Goal: Complete application form: Complete application form

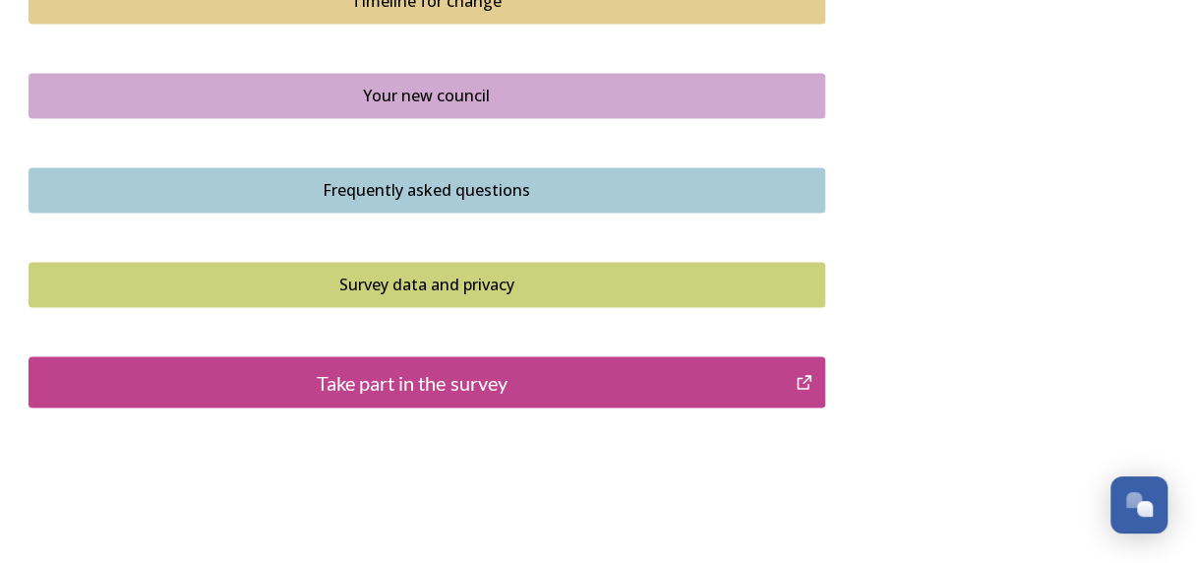
scroll to position [1548, 0]
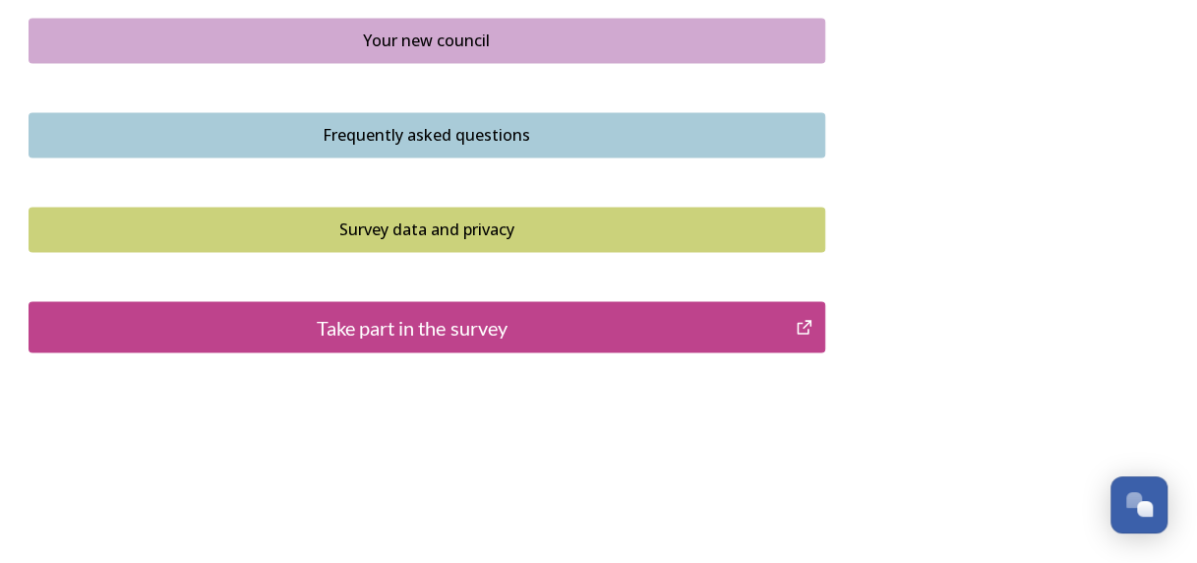
click at [471, 325] on div "Take part in the survey" at bounding box center [412, 327] width 747 height 30
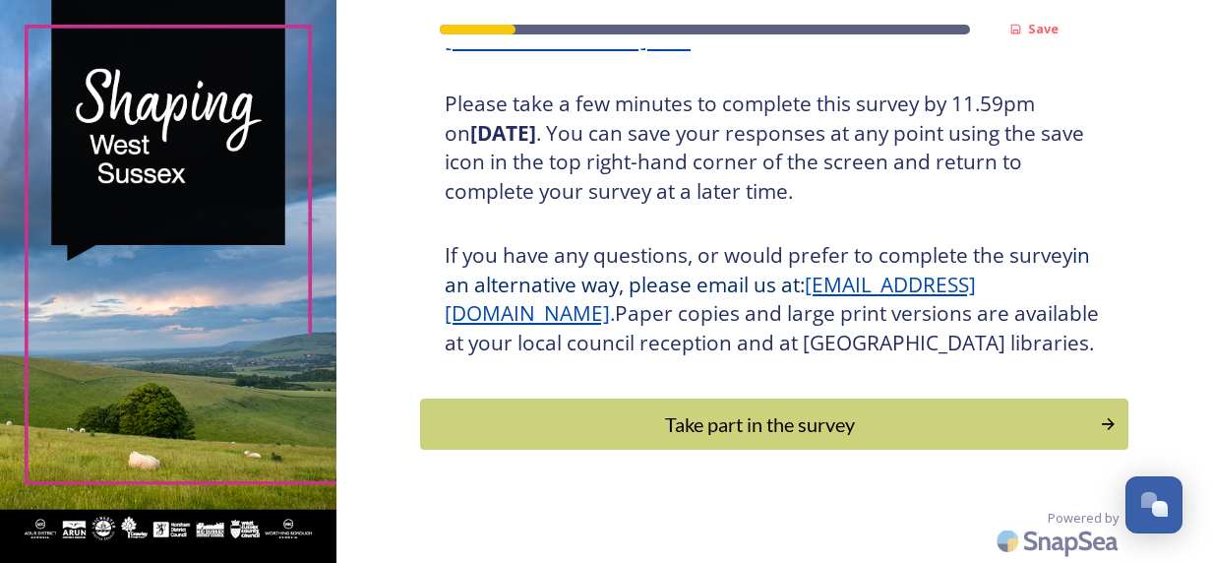
scroll to position [382, 0]
click at [701, 417] on div "Take part in the survey" at bounding box center [759, 423] width 665 height 30
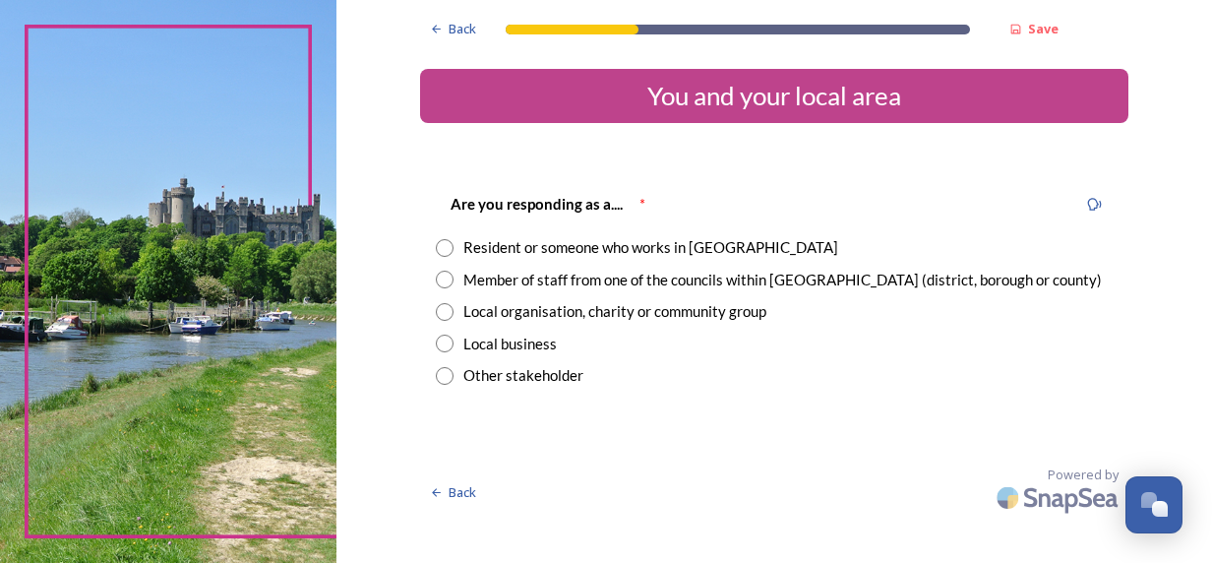
click at [445, 246] on input "radio" at bounding box center [445, 248] width 18 height 18
radio input "true"
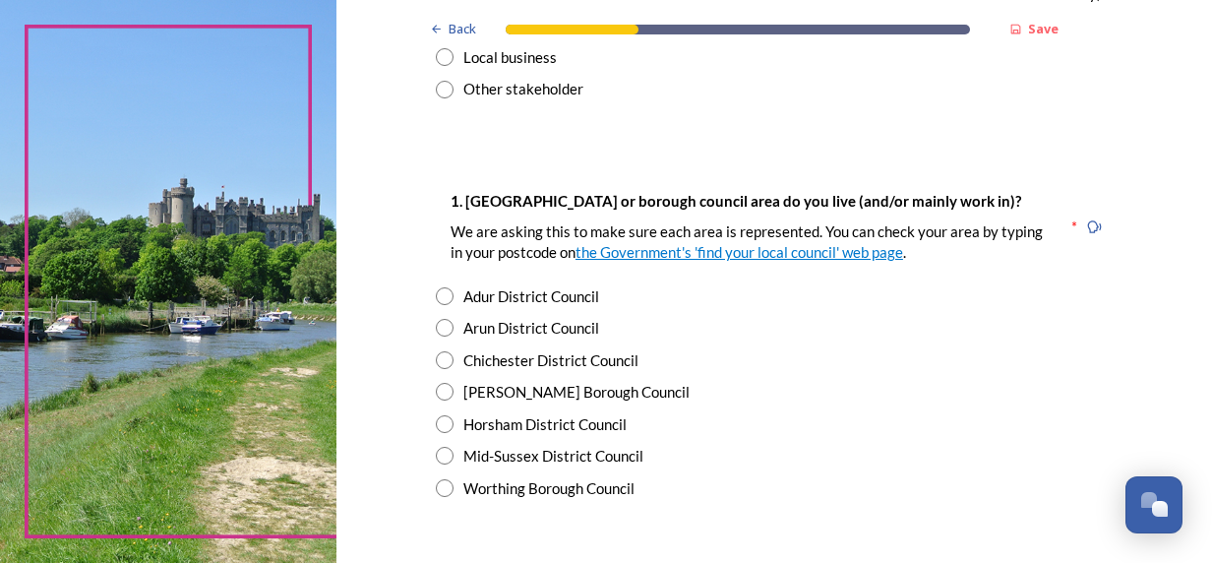
scroll to position [295, 0]
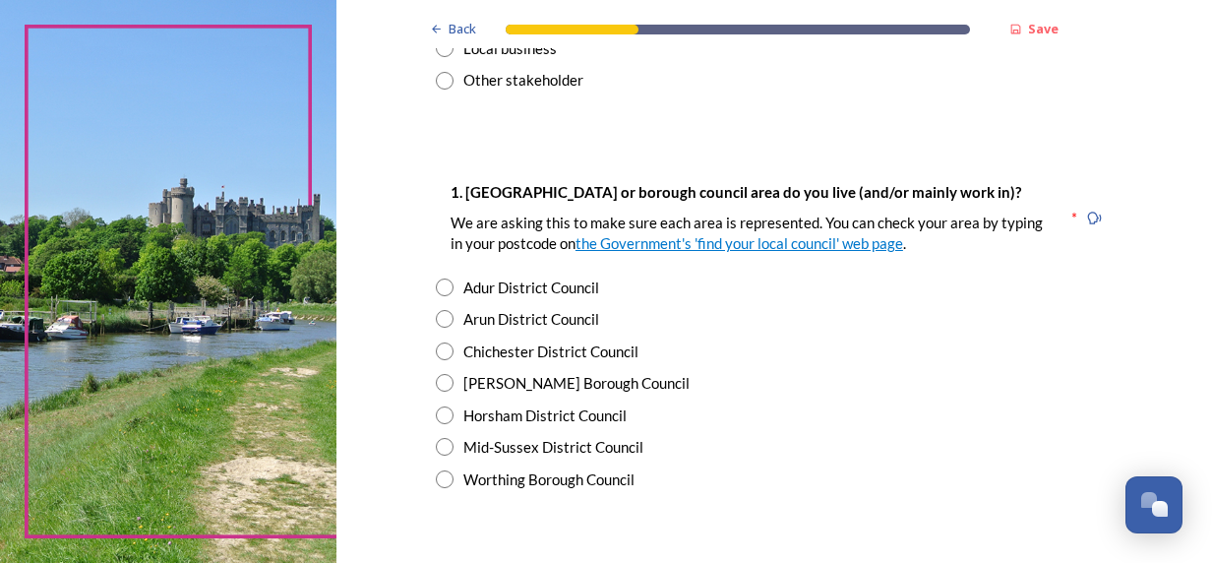
click at [436, 314] on input "radio" at bounding box center [445, 319] width 18 height 18
radio input "true"
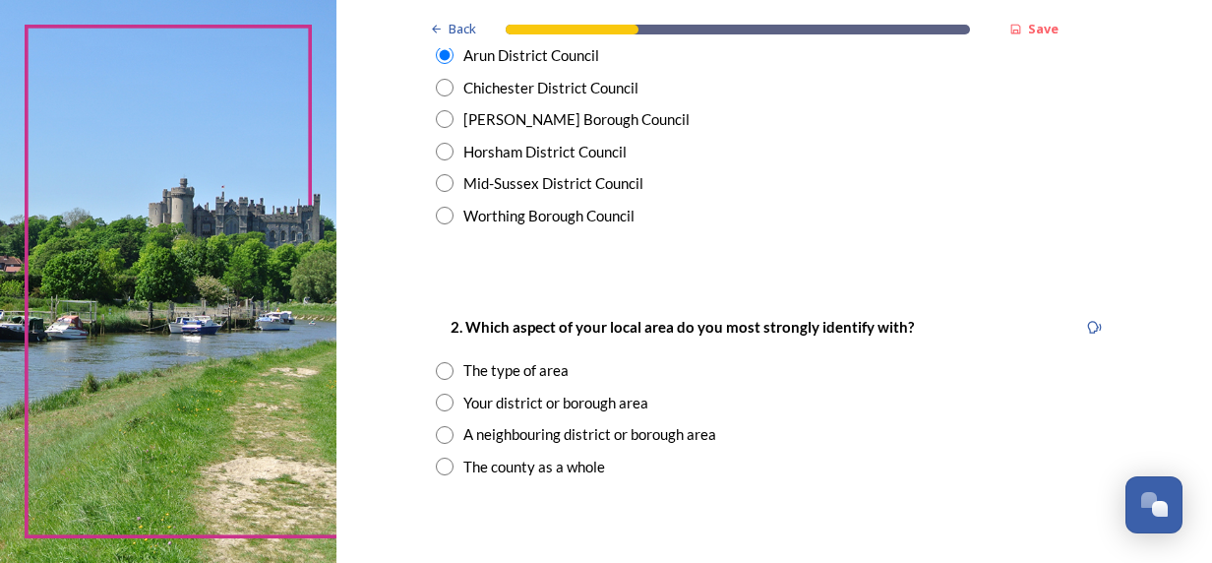
scroll to position [590, 0]
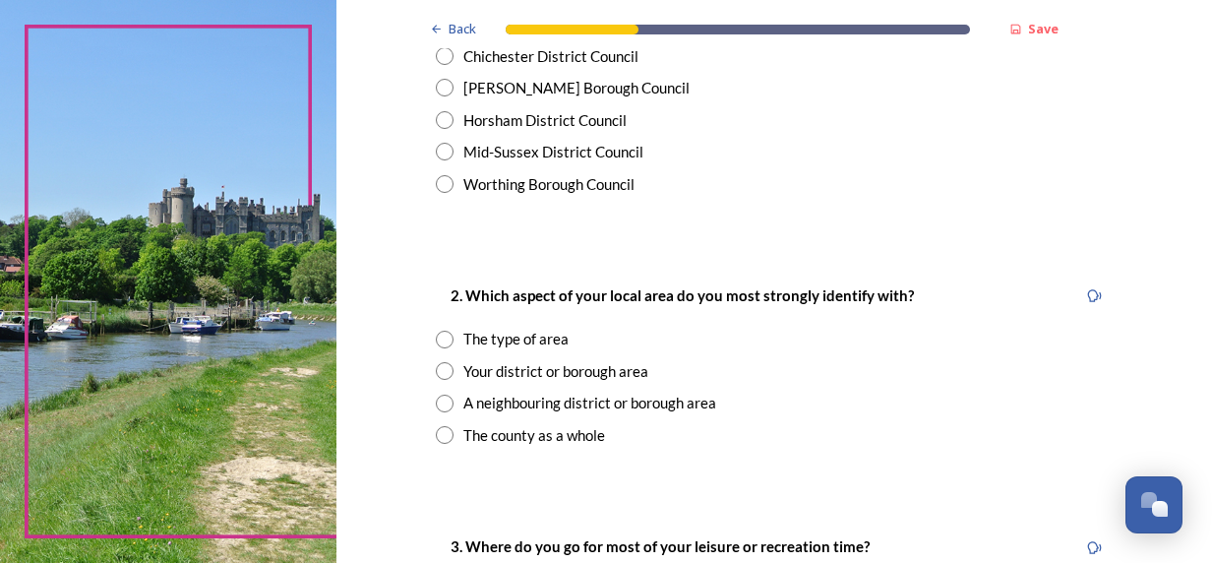
click at [441, 373] on input "radio" at bounding box center [445, 371] width 18 height 18
radio input "true"
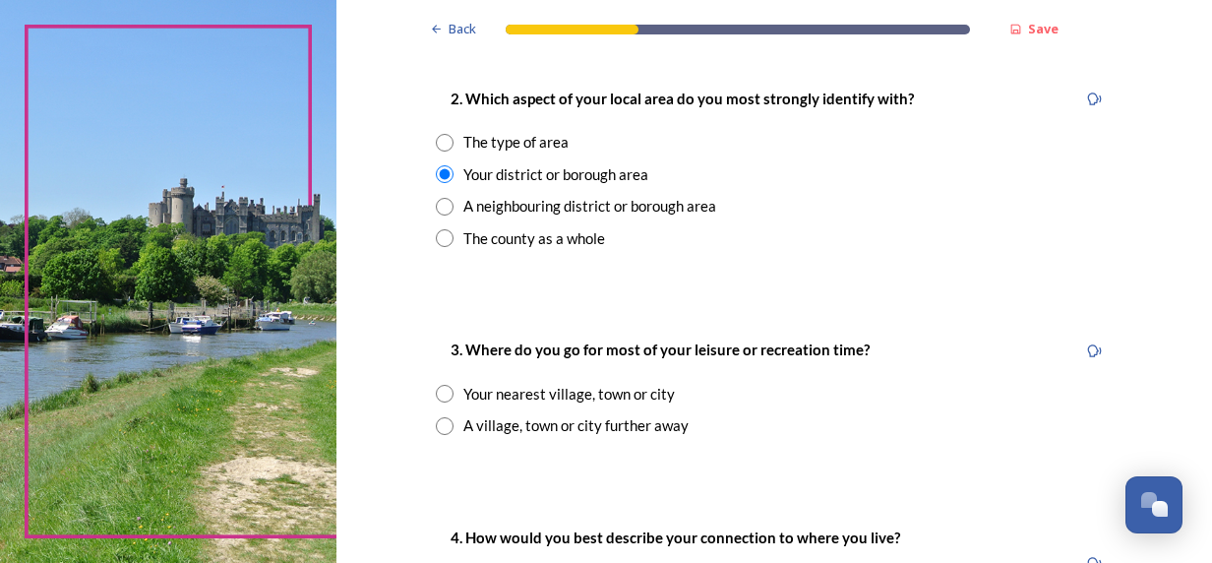
scroll to position [885, 0]
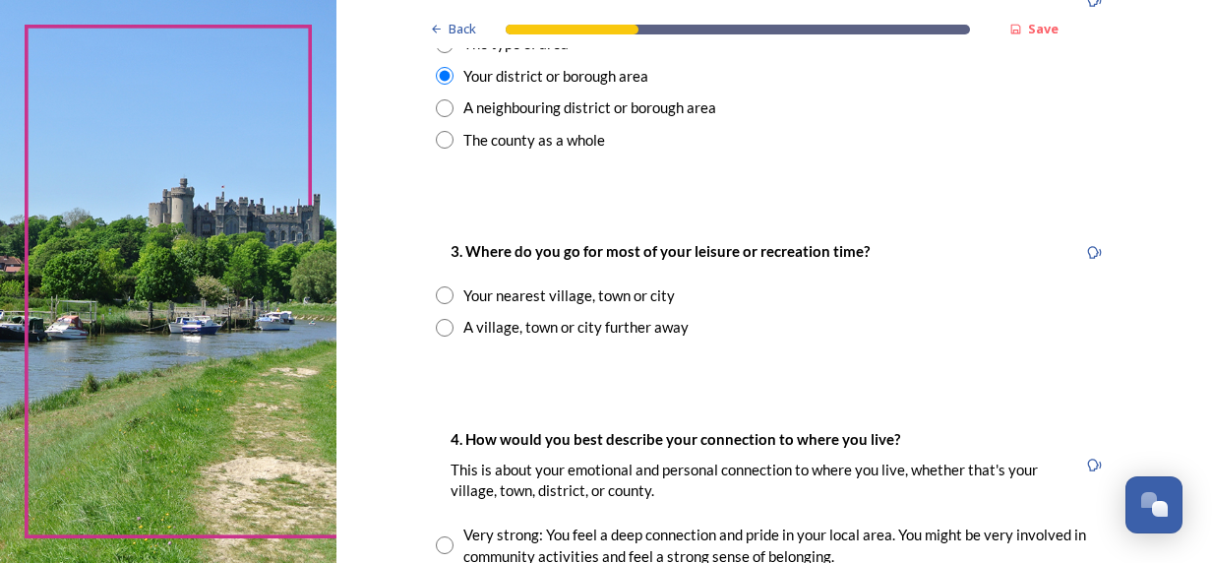
click at [436, 293] on input "radio" at bounding box center [445, 295] width 18 height 18
radio input "true"
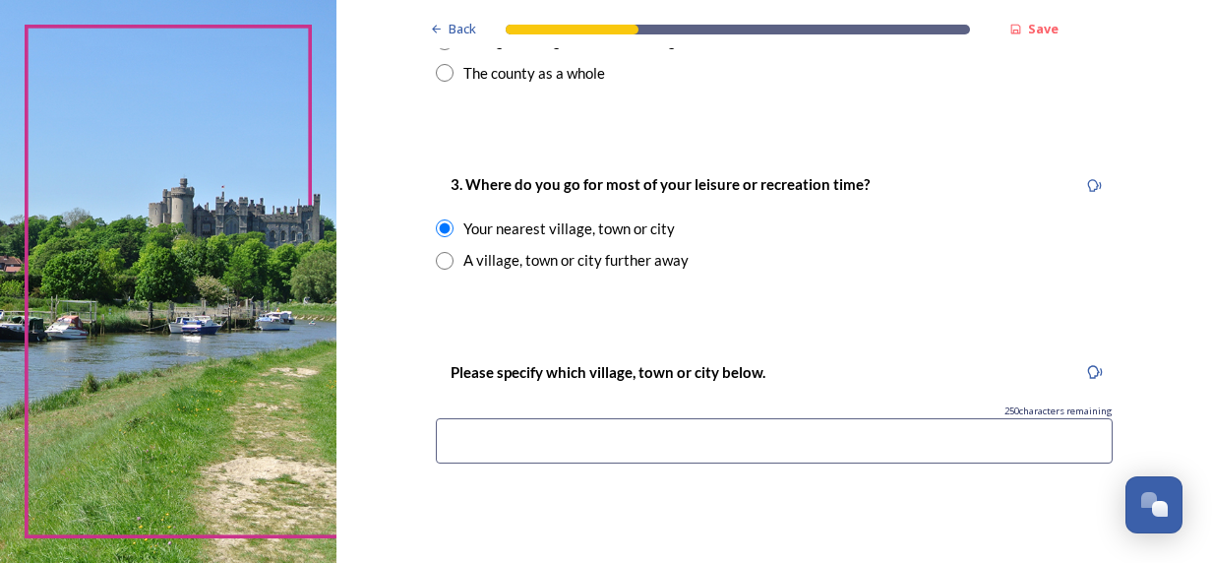
scroll to position [984, 0]
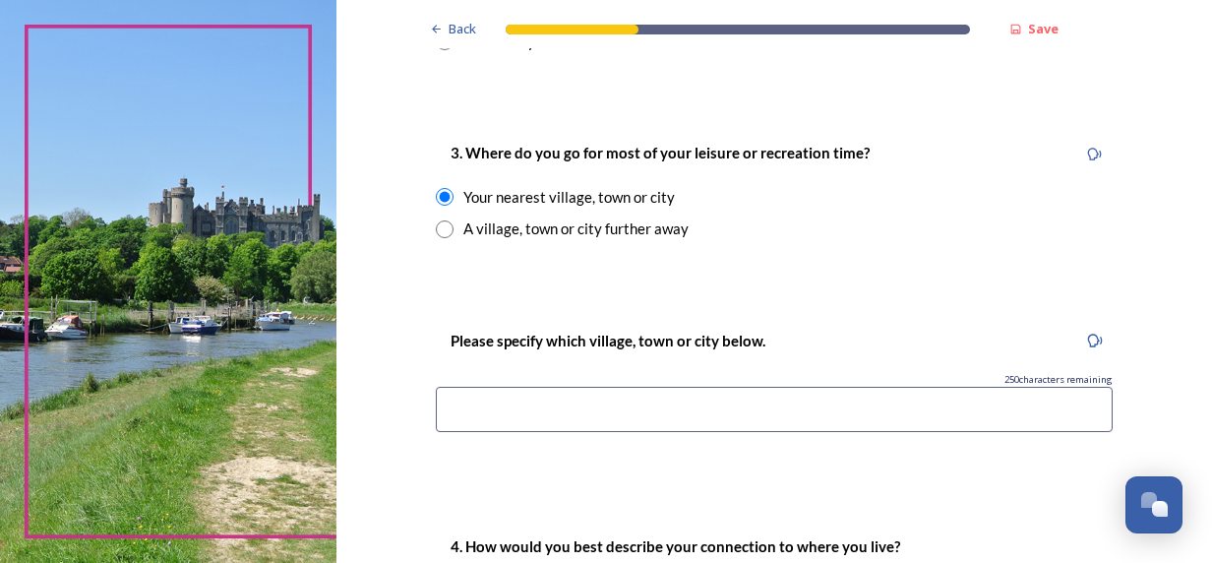
click at [464, 414] on input at bounding box center [774, 409] width 677 height 45
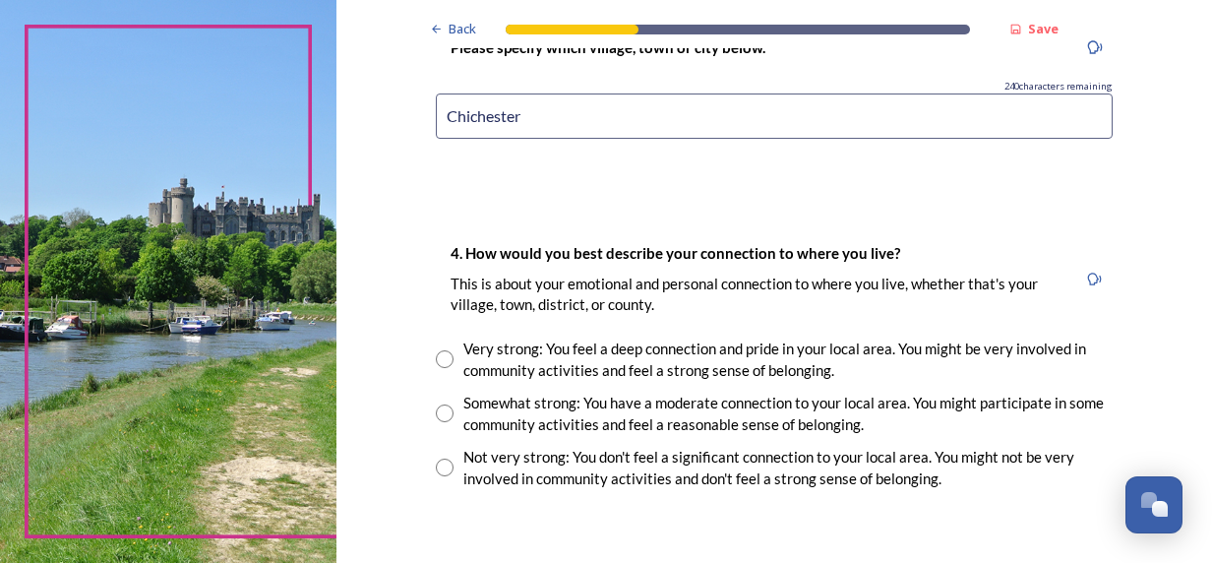
scroll to position [1279, 0]
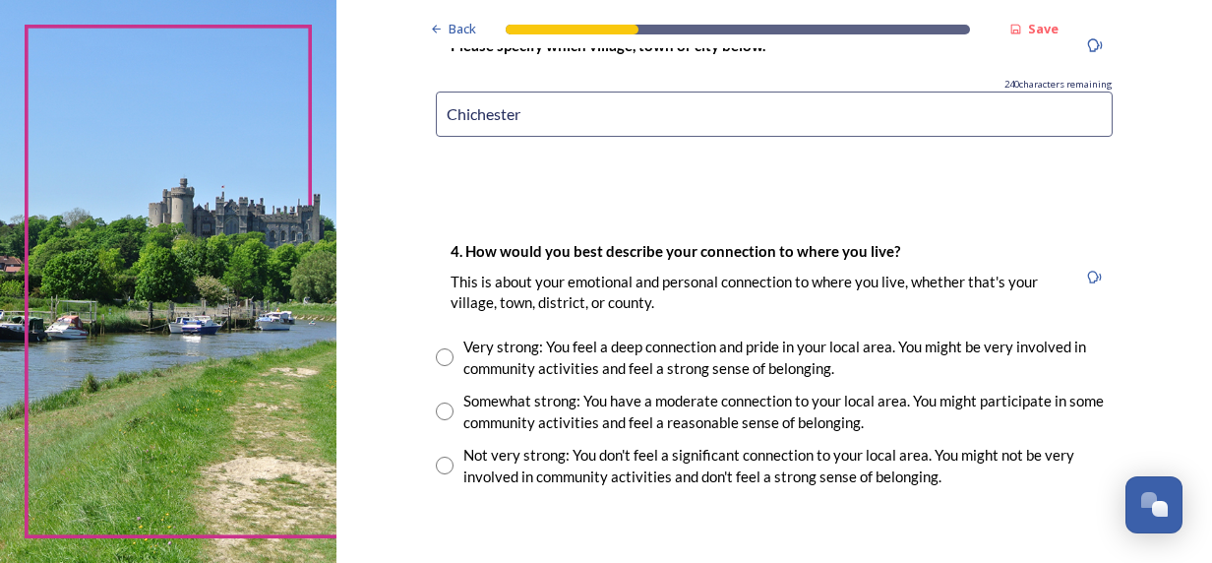
type input "Chichester"
click at [436, 409] on input "radio" at bounding box center [445, 411] width 18 height 18
radio input "true"
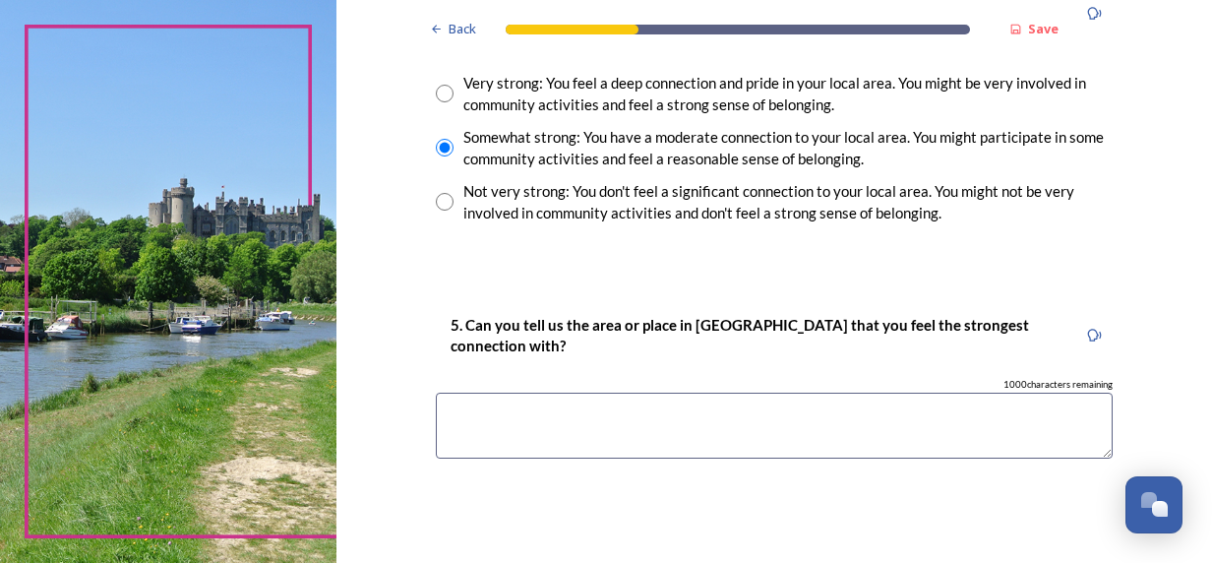
scroll to position [1574, 0]
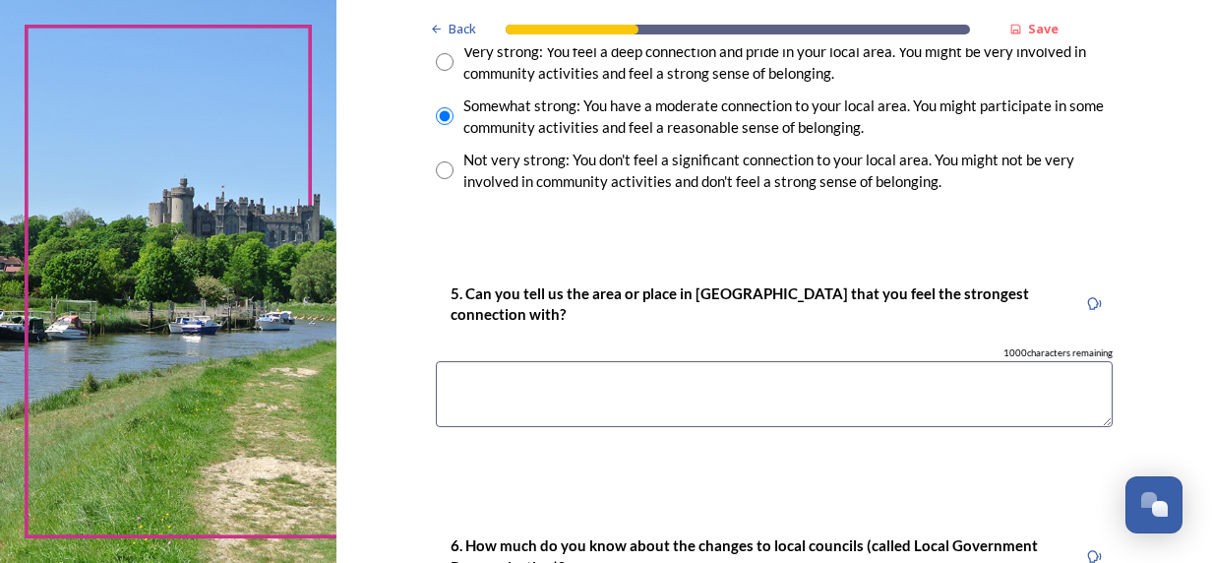
click at [478, 395] on textarea at bounding box center [774, 394] width 677 height 66
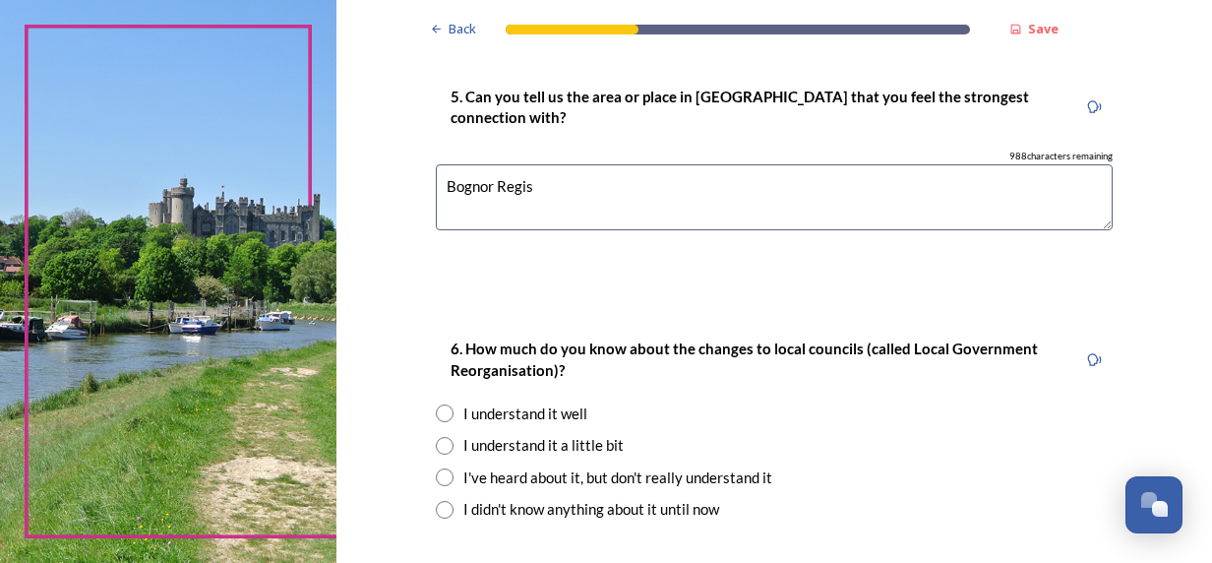
scroll to position [1869, 0]
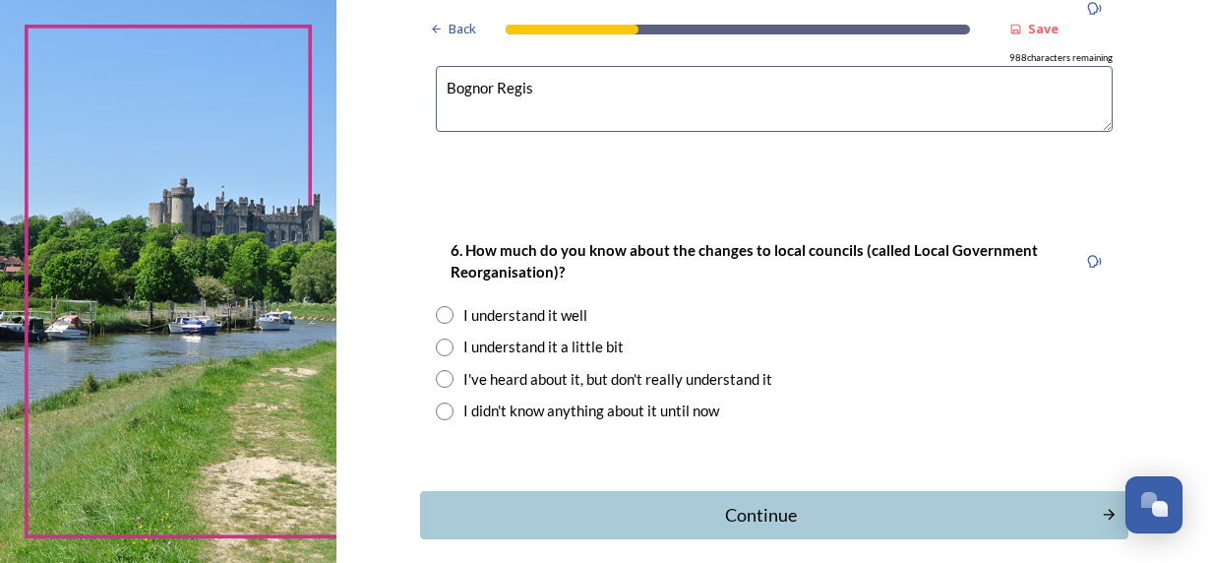
type textarea "Bognor Regis"
click at [436, 347] on input "radio" at bounding box center [445, 347] width 18 height 18
radio input "true"
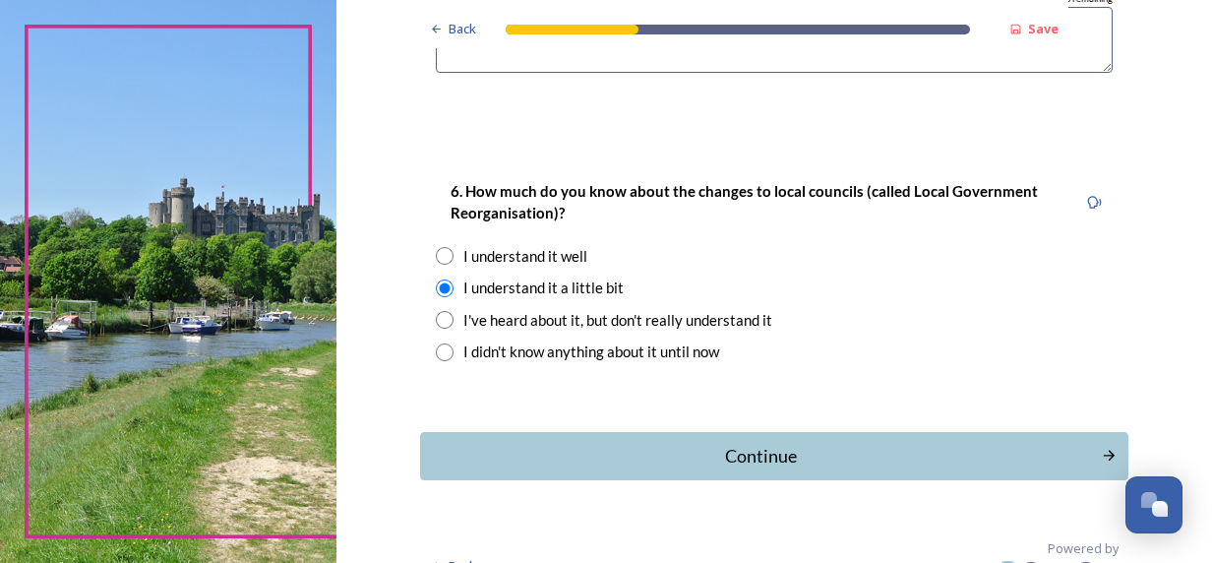
scroll to position [1957, 0]
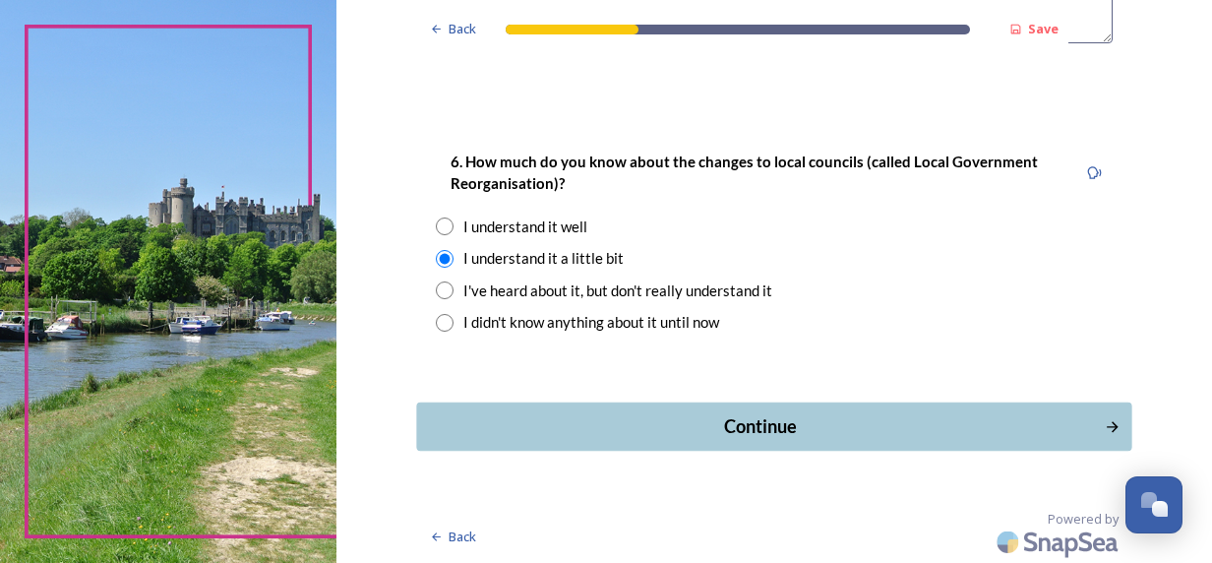
click at [739, 419] on div "Continue" at bounding box center [760, 426] width 666 height 27
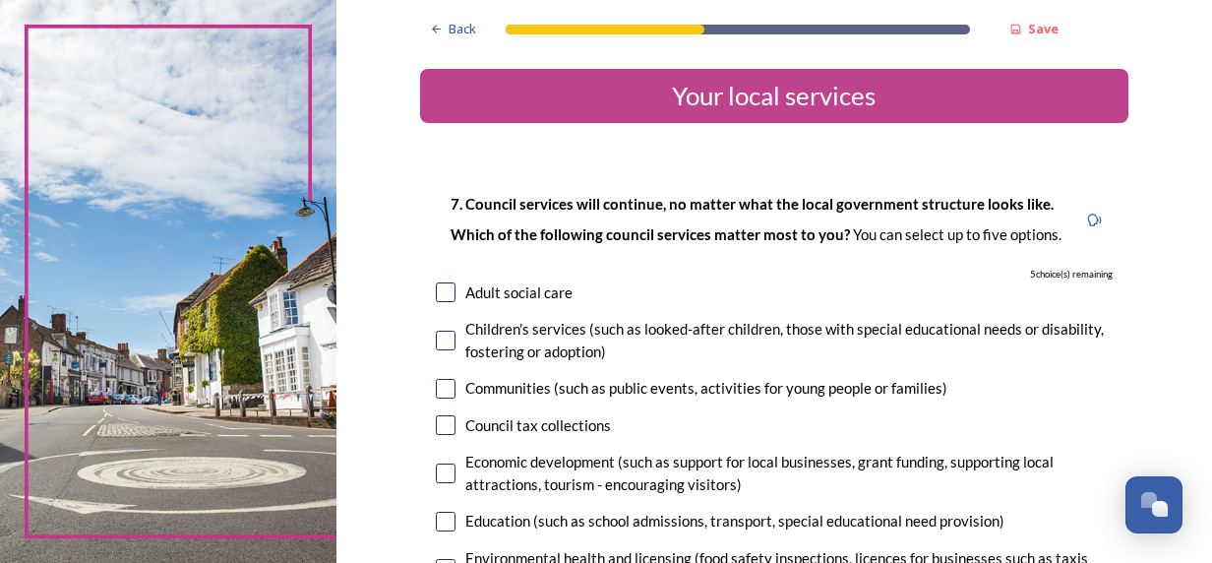
scroll to position [98, 0]
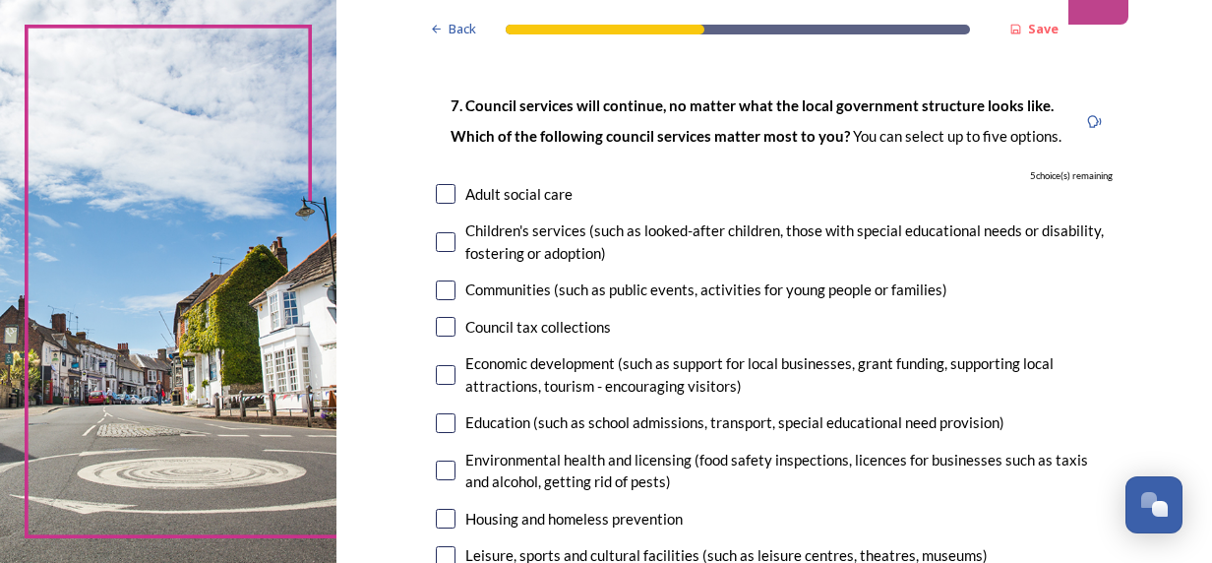
click at [441, 290] on input "checkbox" at bounding box center [446, 290] width 20 height 20
checkbox input "true"
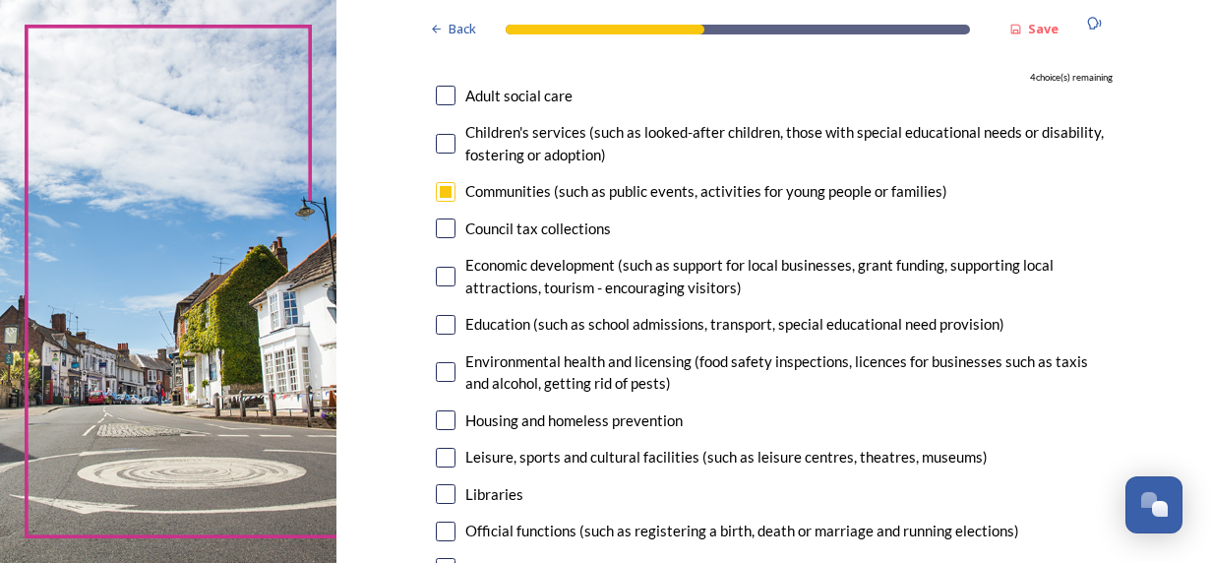
click at [437, 275] on input "checkbox" at bounding box center [446, 277] width 20 height 20
checkbox input "true"
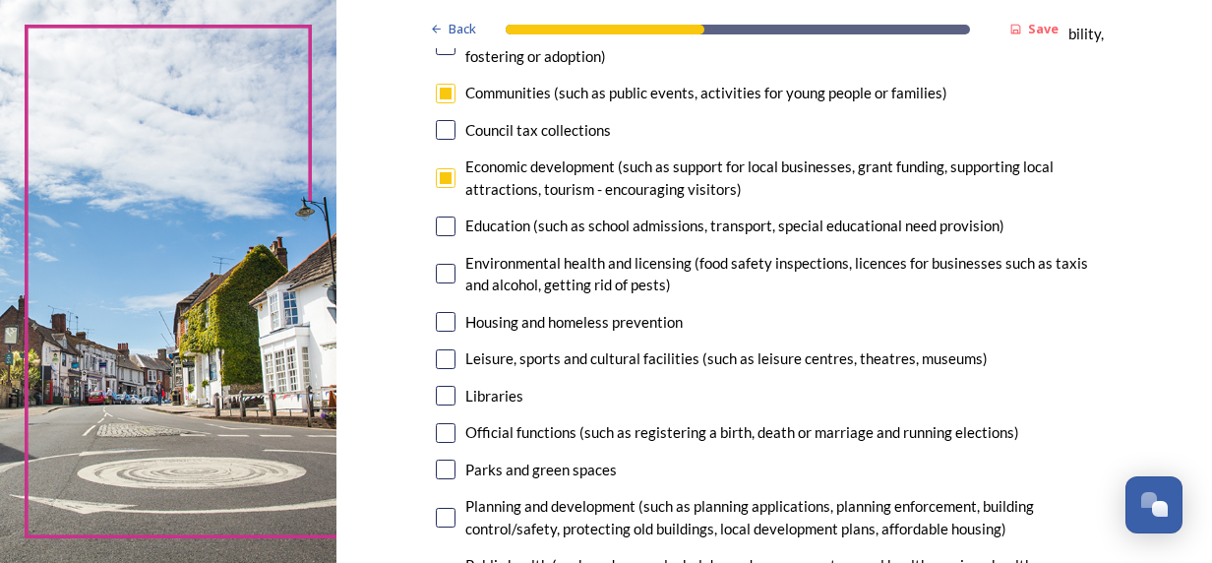
click at [440, 274] on input "checkbox" at bounding box center [446, 274] width 20 height 20
checkbox input "true"
click at [436, 315] on input "checkbox" at bounding box center [446, 322] width 20 height 20
checkbox input "true"
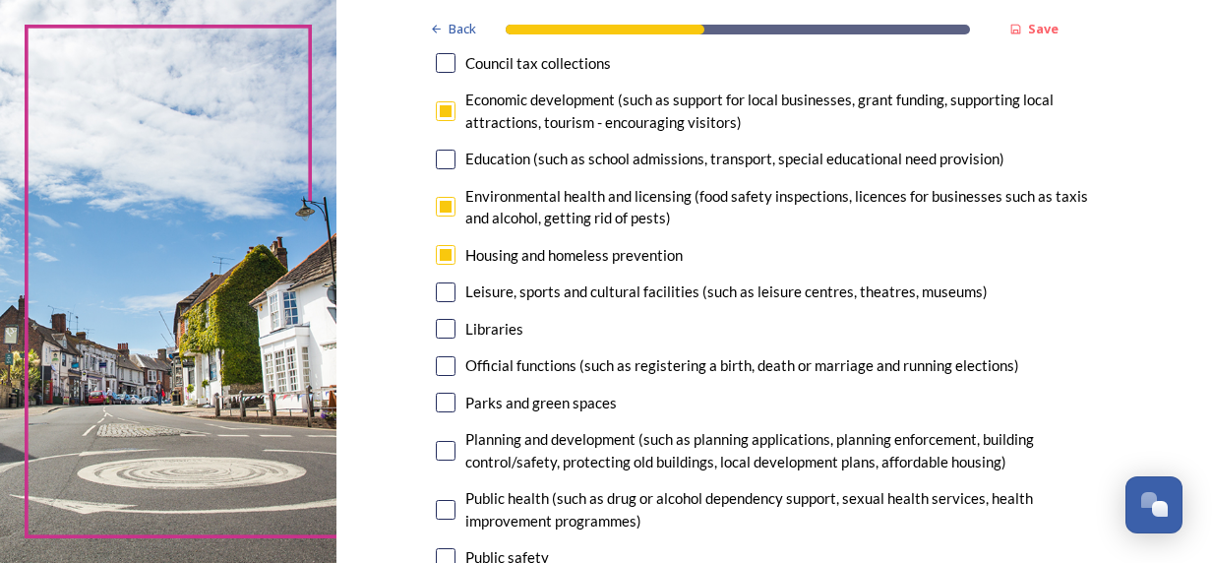
scroll to position [393, 0]
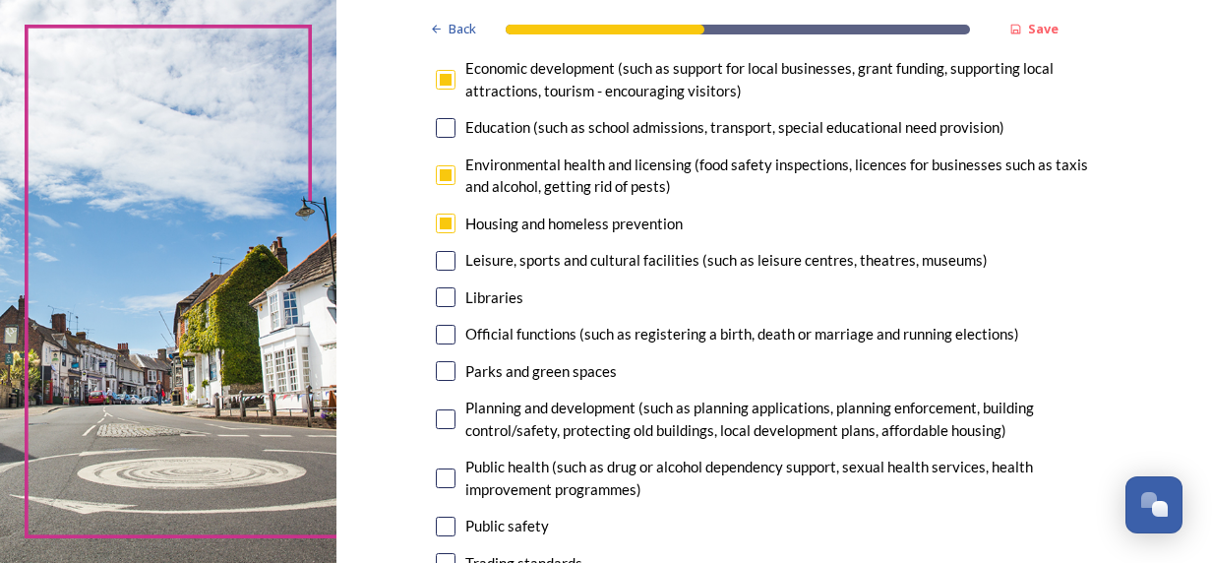
click at [439, 264] on input "checkbox" at bounding box center [446, 261] width 20 height 20
checkbox input "true"
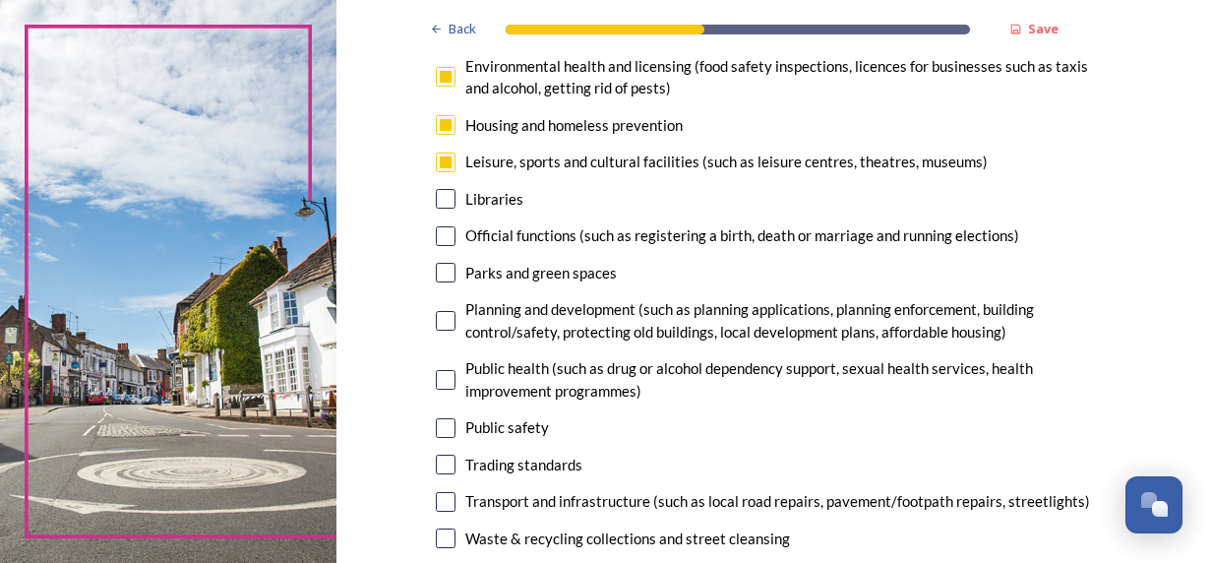
click at [441, 272] on input "checkbox" at bounding box center [446, 273] width 20 height 20
click at [437, 270] on input "checkbox" at bounding box center [446, 273] width 20 height 20
click at [437, 272] on input "checkbox" at bounding box center [446, 273] width 20 height 20
click at [436, 276] on input "checkbox" at bounding box center [446, 273] width 20 height 20
checkbox input "false"
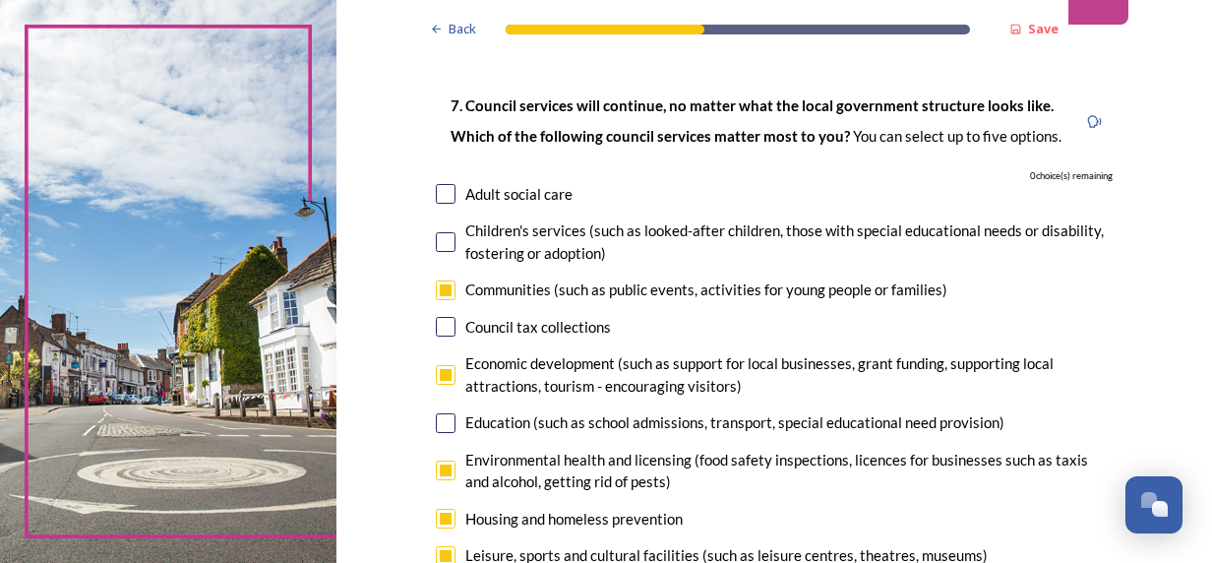
scroll to position [197, 0]
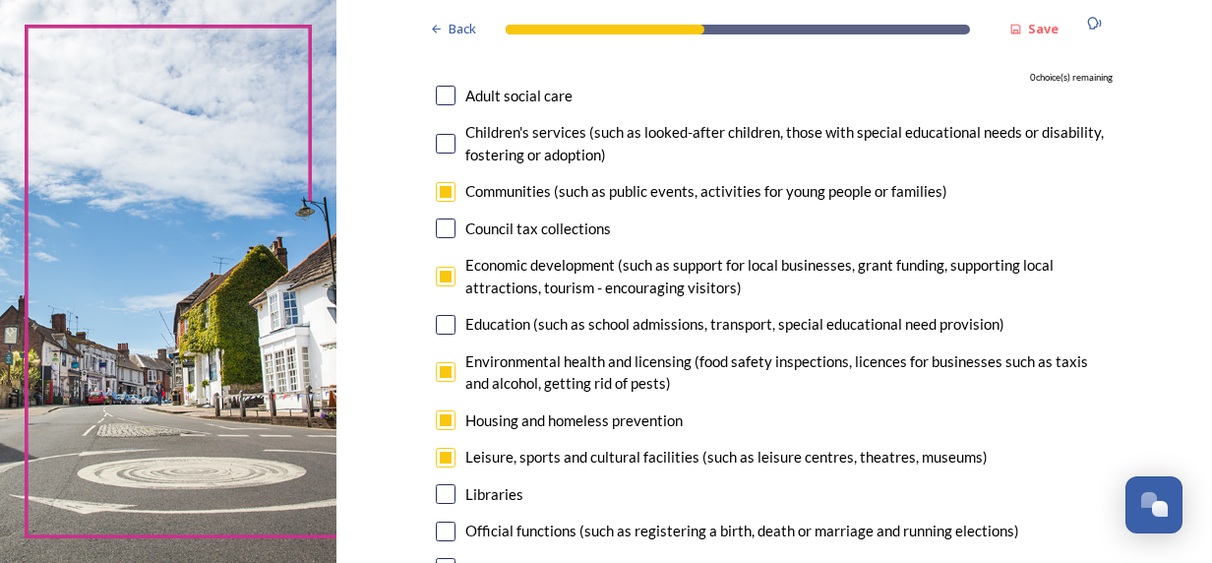
click at [443, 372] on input "checkbox" at bounding box center [446, 372] width 20 height 20
click at [440, 372] on input "checkbox" at bounding box center [446, 372] width 20 height 20
checkbox input "false"
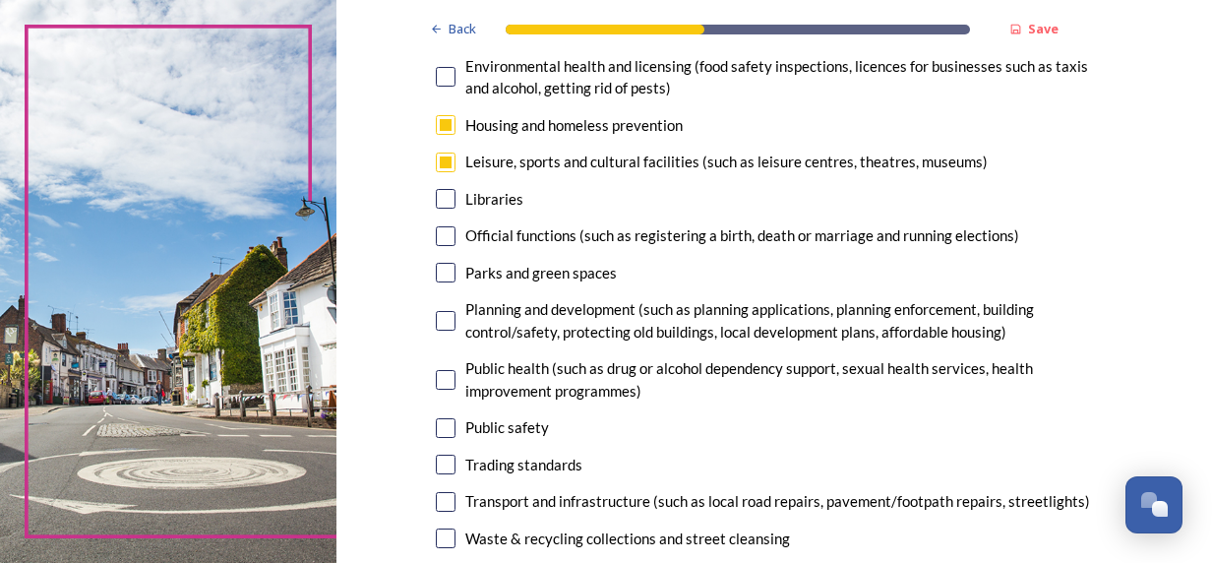
scroll to position [590, 0]
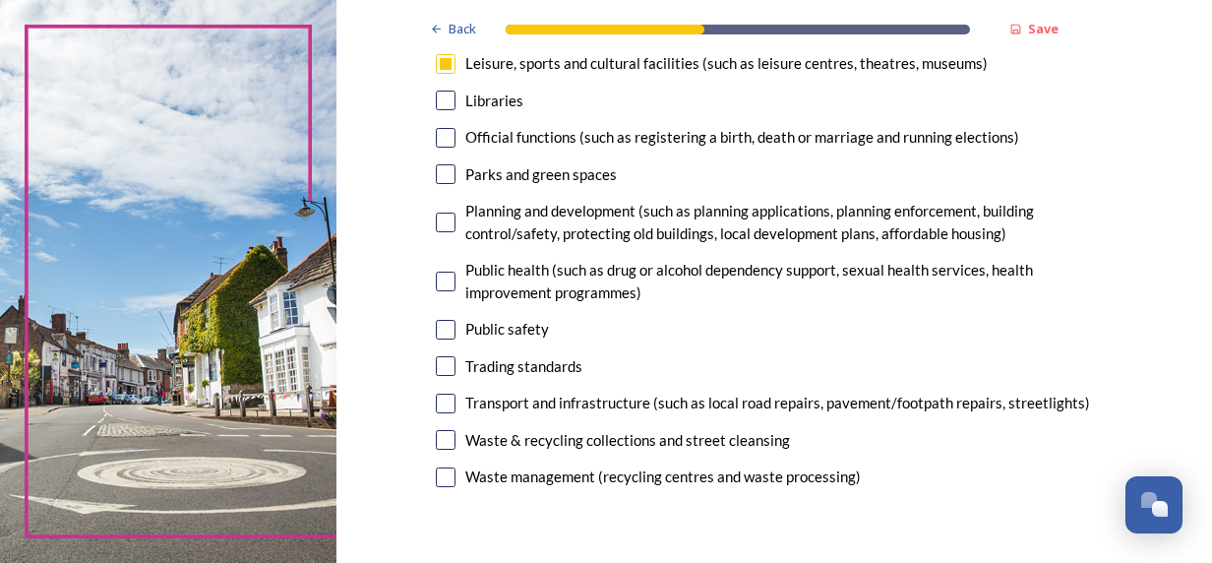
click at [439, 406] on input "checkbox" at bounding box center [446, 403] width 20 height 20
checkbox input "true"
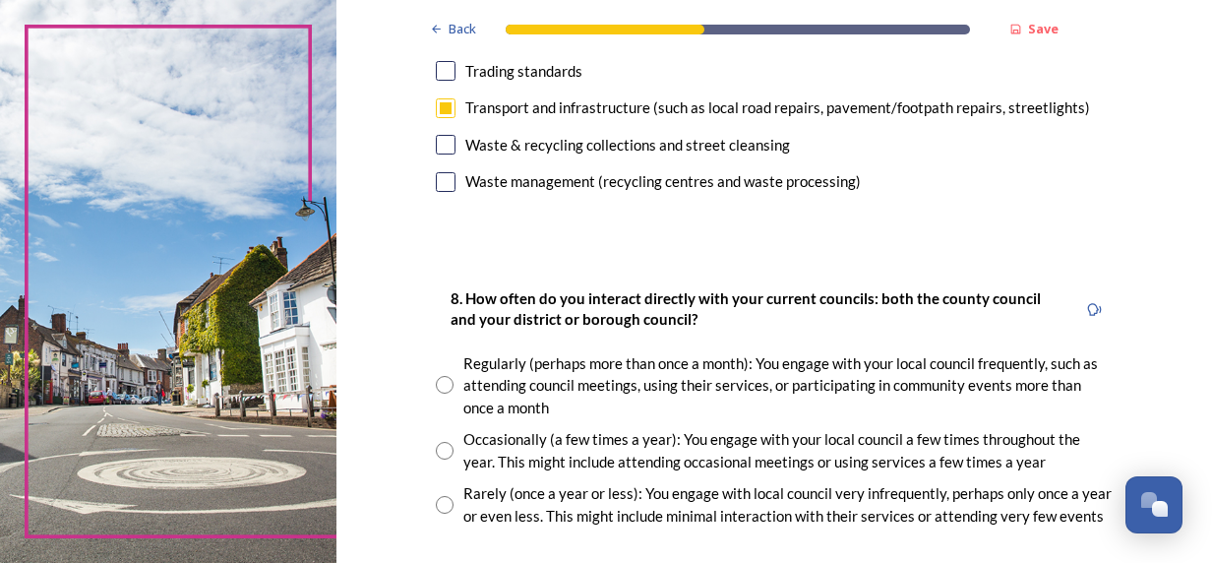
scroll to position [984, 0]
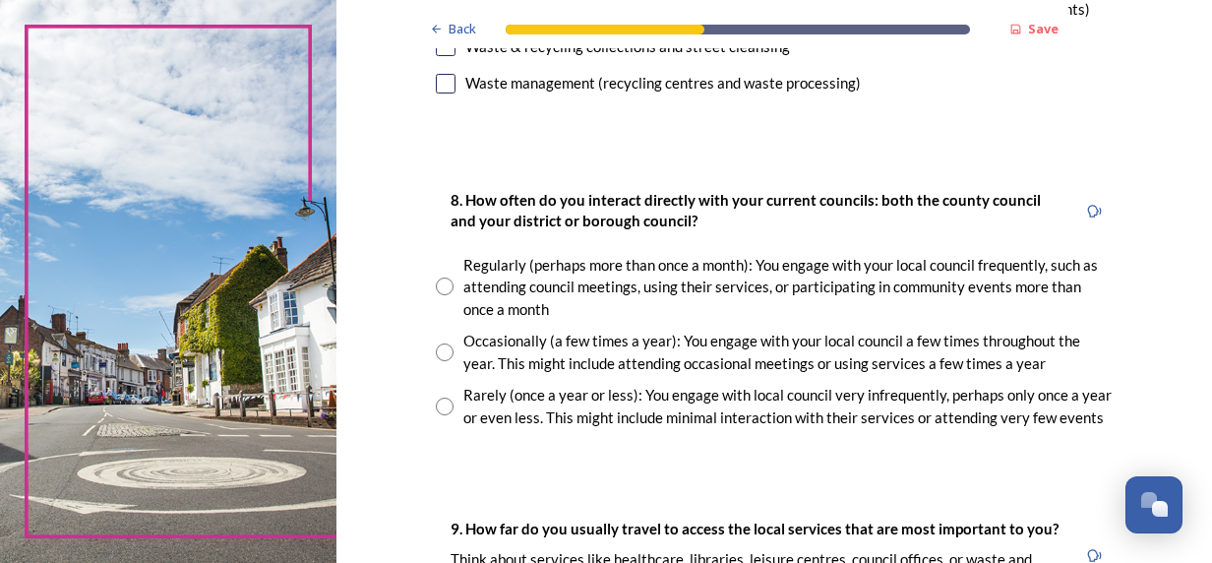
click at [441, 350] on input "radio" at bounding box center [445, 352] width 18 height 18
radio input "true"
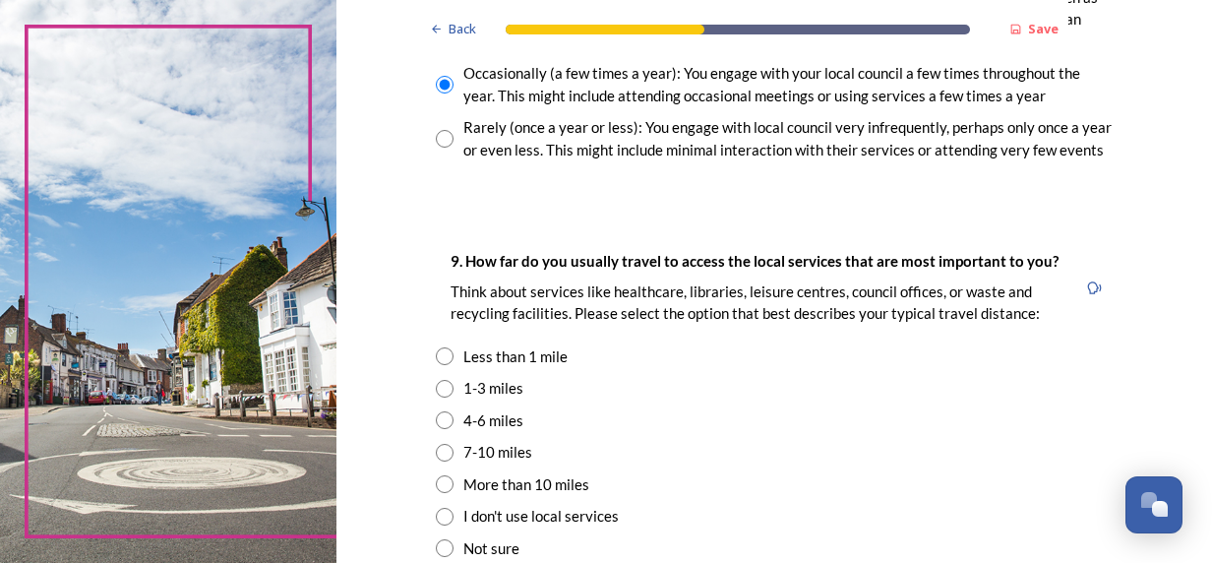
scroll to position [1279, 0]
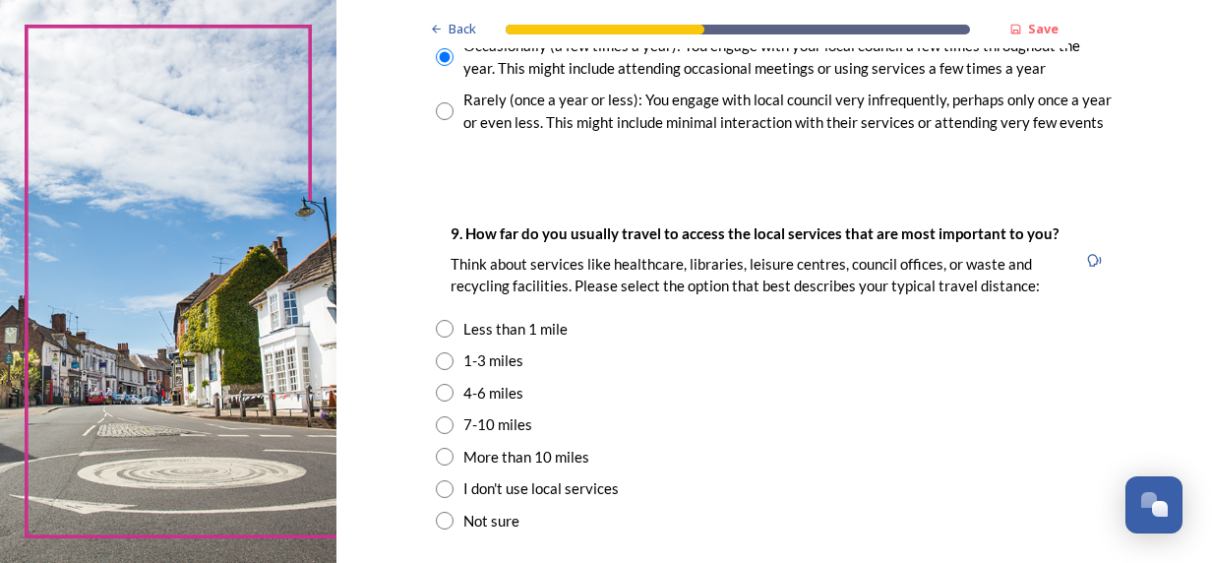
click at [440, 358] on input "radio" at bounding box center [445, 361] width 18 height 18
radio input "true"
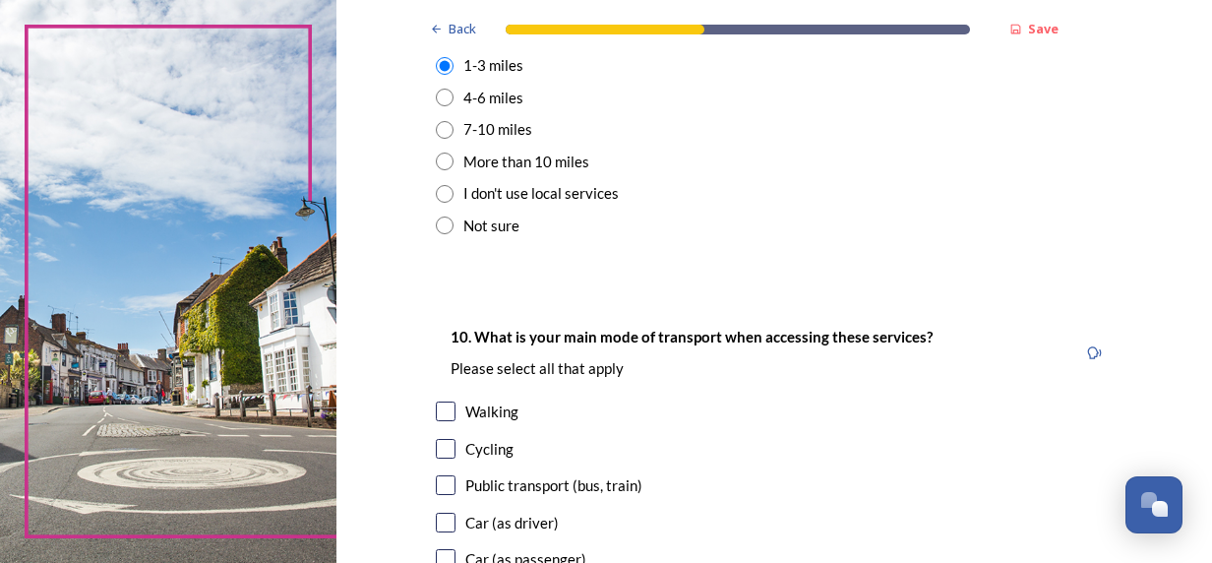
scroll to position [1672, 0]
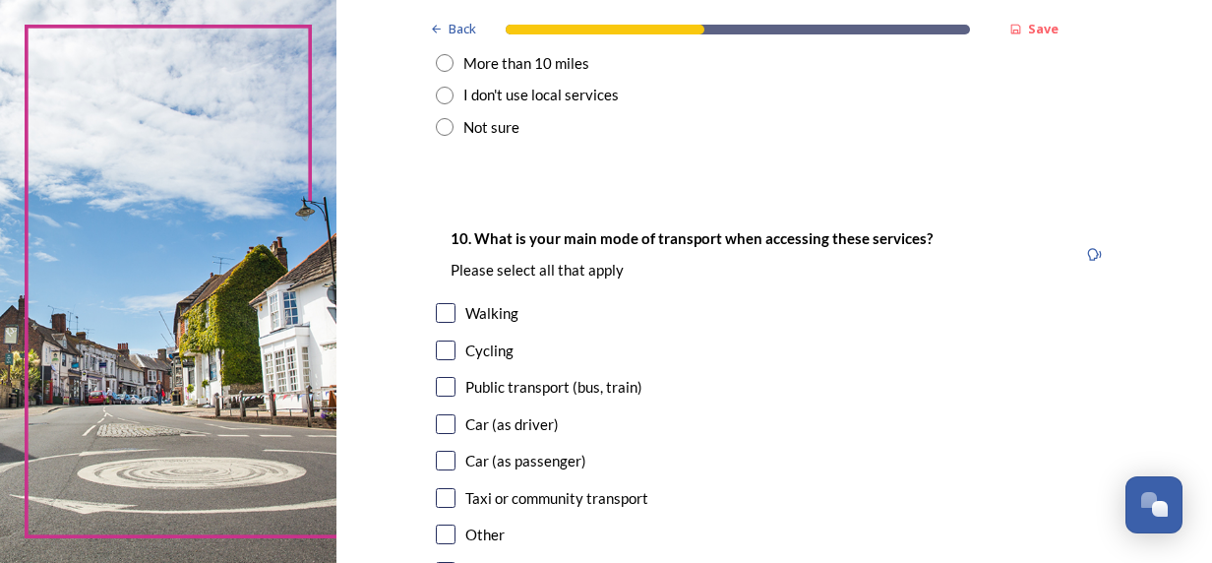
click at [439, 422] on input "checkbox" at bounding box center [446, 424] width 20 height 20
checkbox input "true"
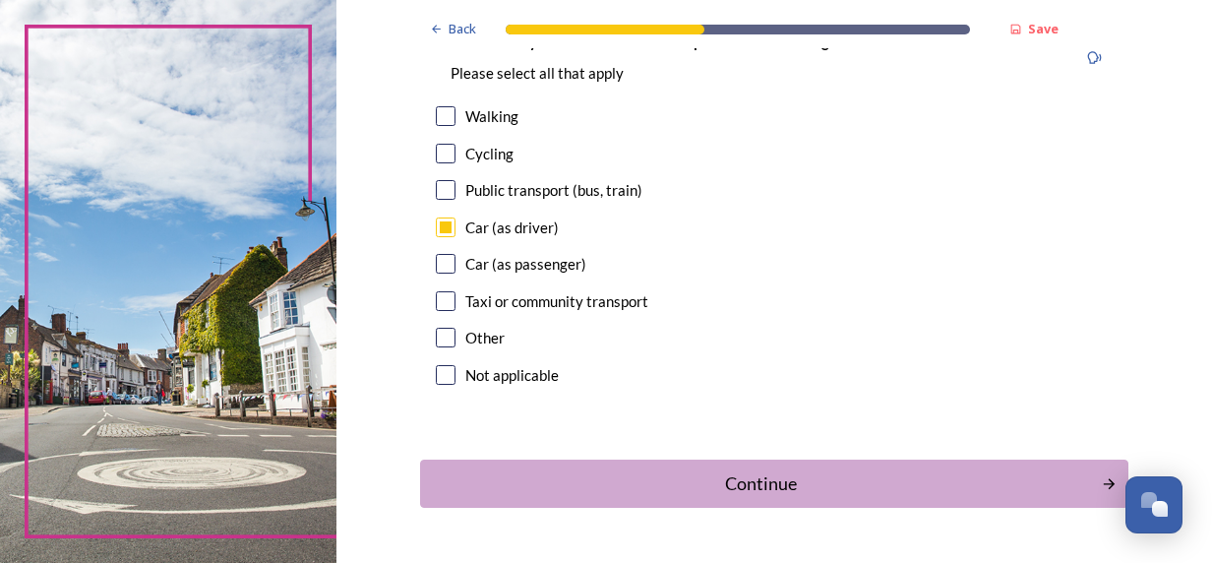
scroll to position [1927, 0]
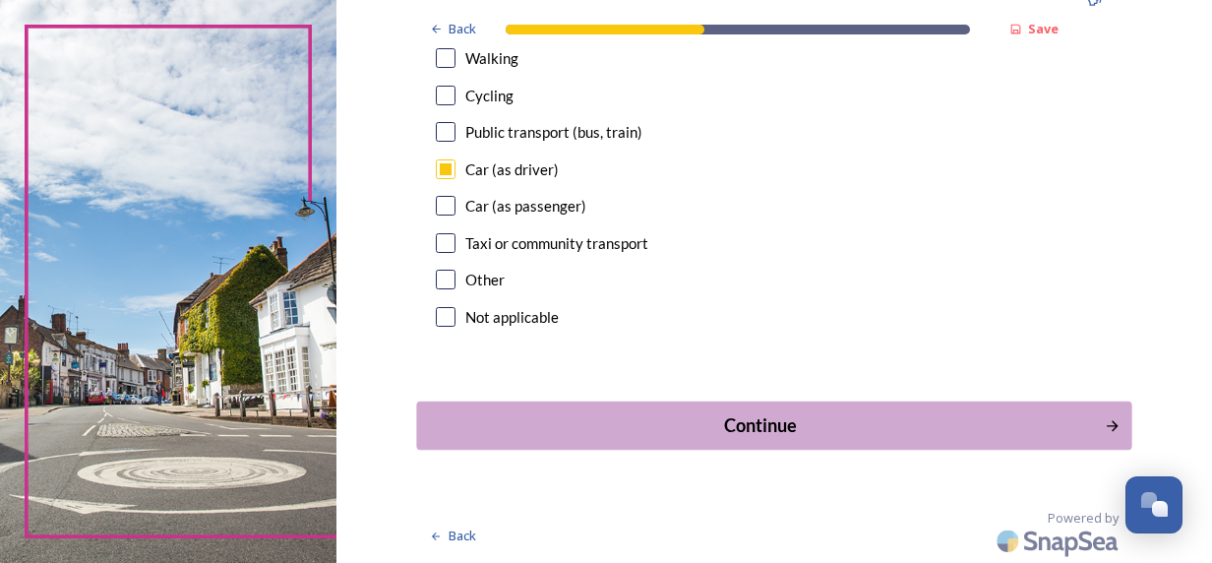
click at [716, 421] on div "Continue" at bounding box center [760, 425] width 666 height 27
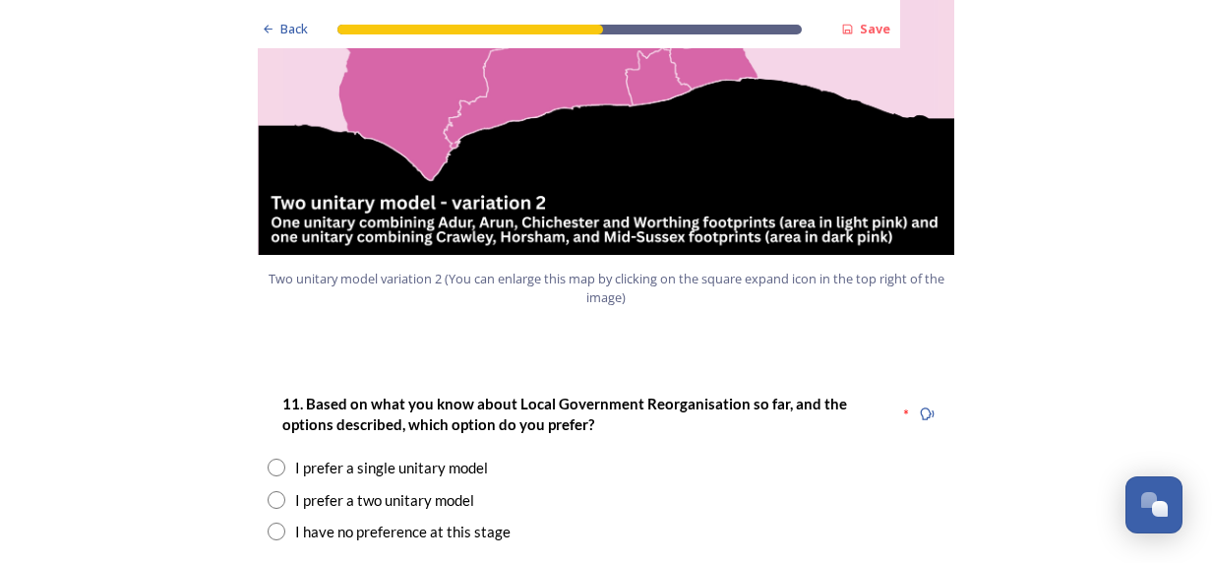
scroll to position [2459, 0]
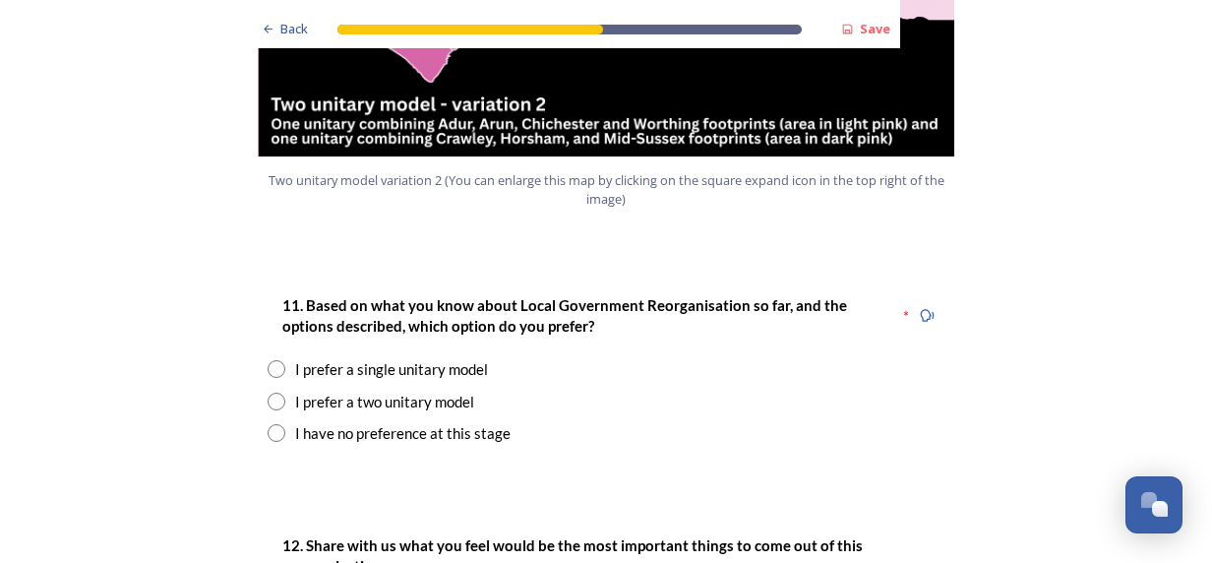
click at [269, 392] on input "radio" at bounding box center [277, 401] width 18 height 18
radio input "true"
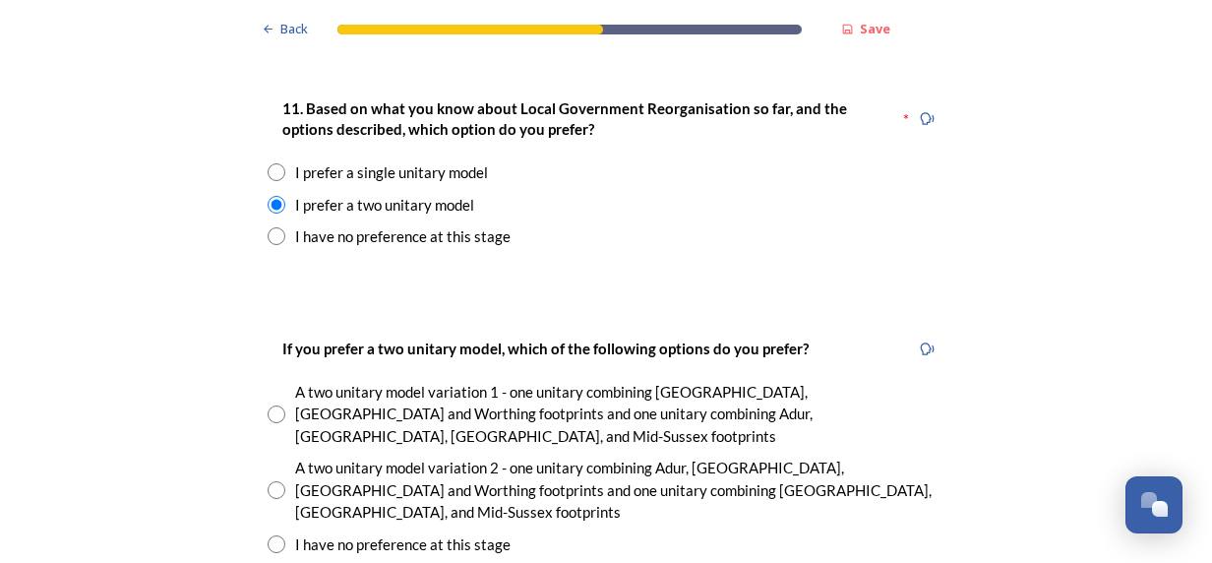
scroll to position [2754, 0]
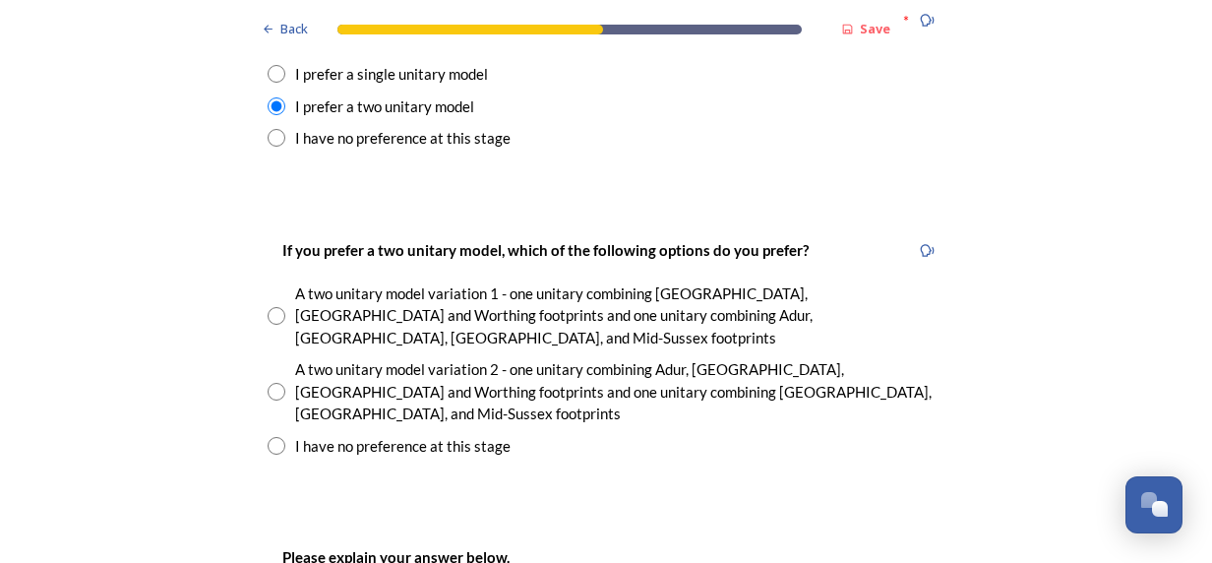
click at [268, 383] on input "radio" at bounding box center [277, 392] width 18 height 18
radio input "true"
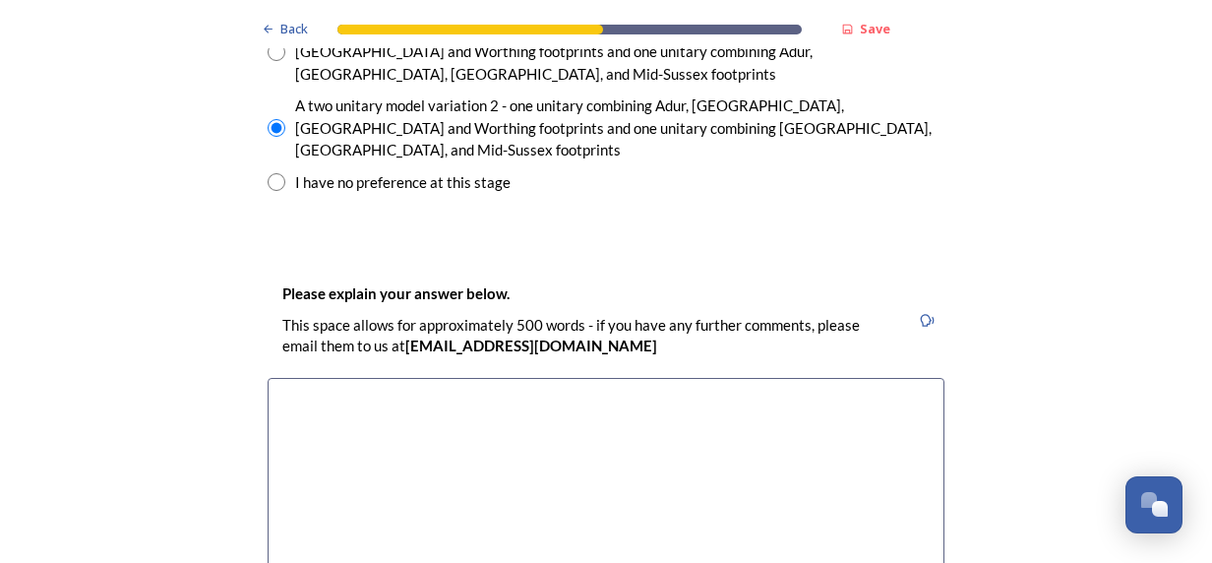
scroll to position [3049, 0]
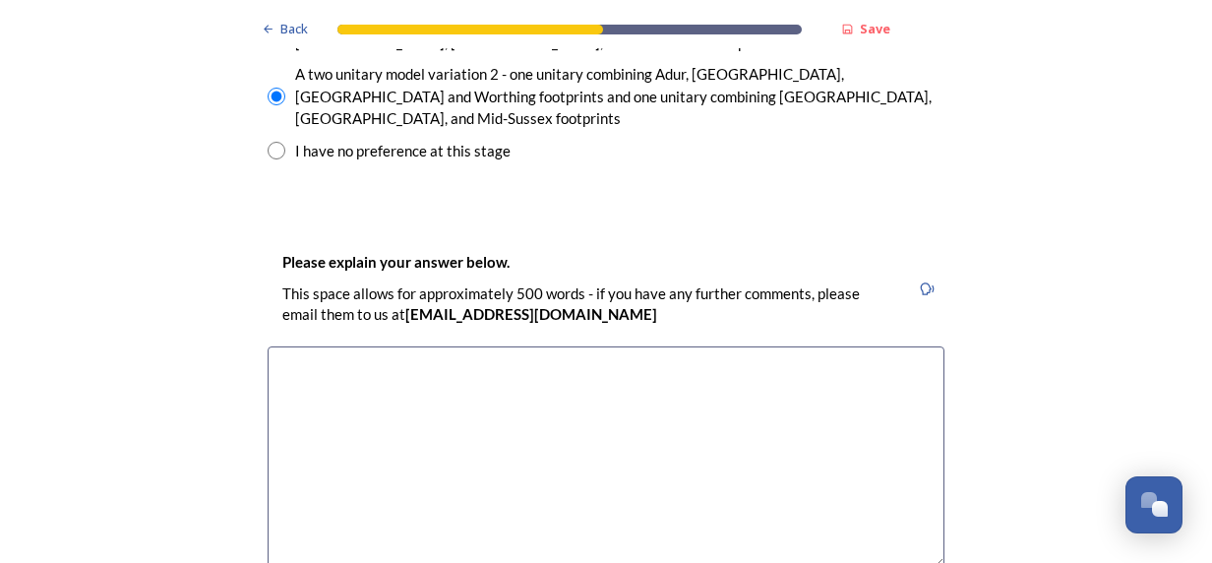
click at [305, 346] on textarea at bounding box center [606, 456] width 677 height 221
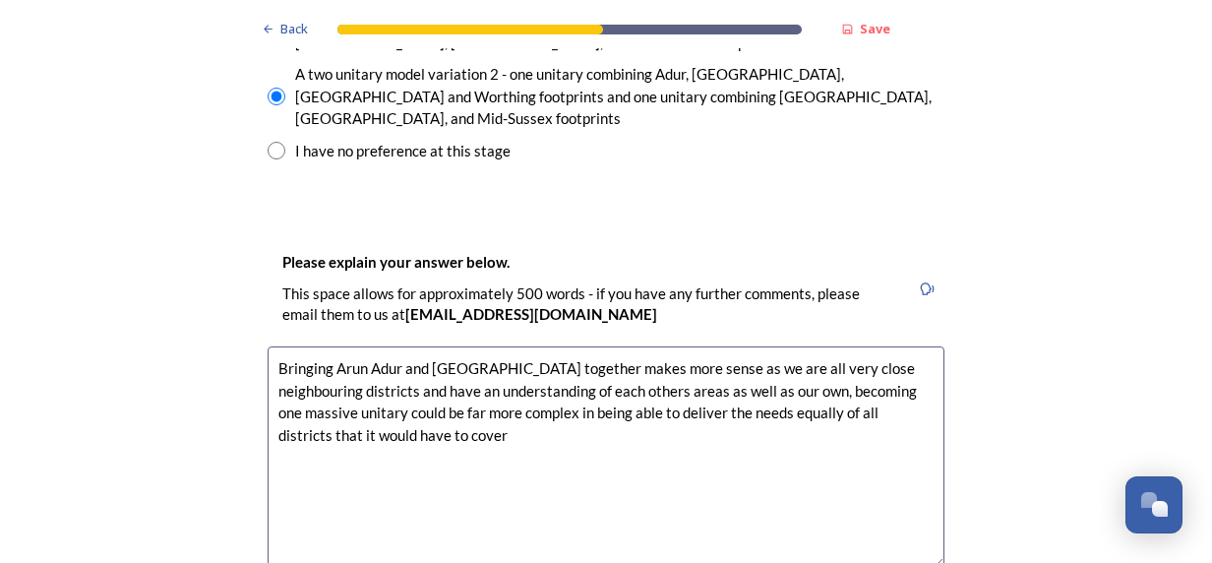
click at [359, 346] on textarea "Bringing Arun Adur and [GEOGRAPHIC_DATA] together makes more sense as we are al…" at bounding box center [606, 456] width 677 height 221
click at [357, 346] on textarea "Bringing Arun, Adur and [GEOGRAPHIC_DATA] together makes more sense as we are a…" at bounding box center [606, 456] width 677 height 221
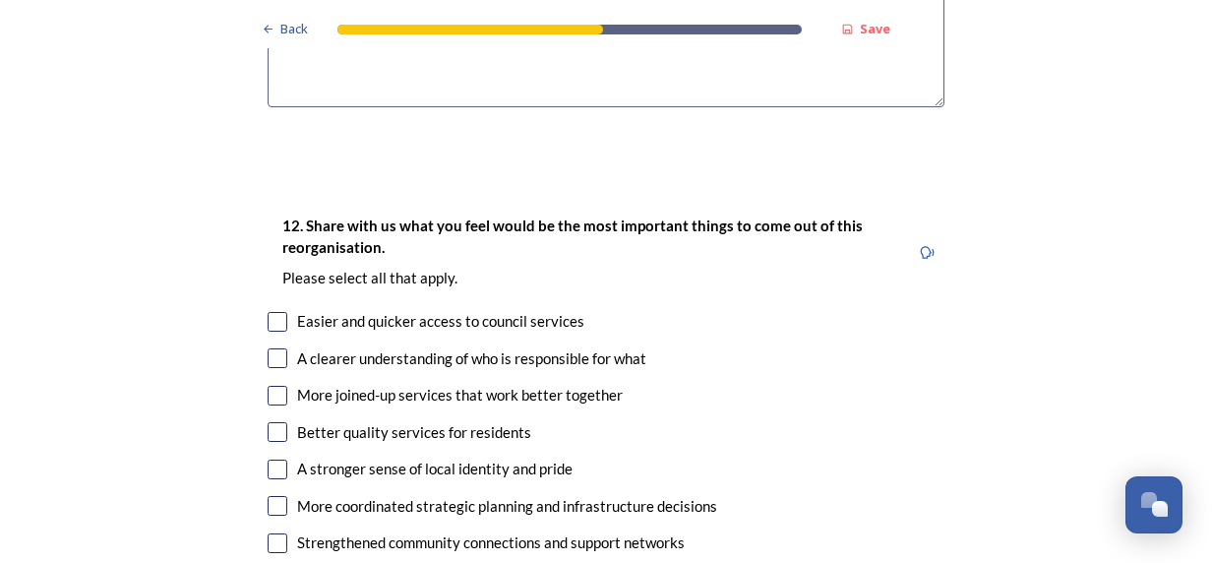
scroll to position [3541, 0]
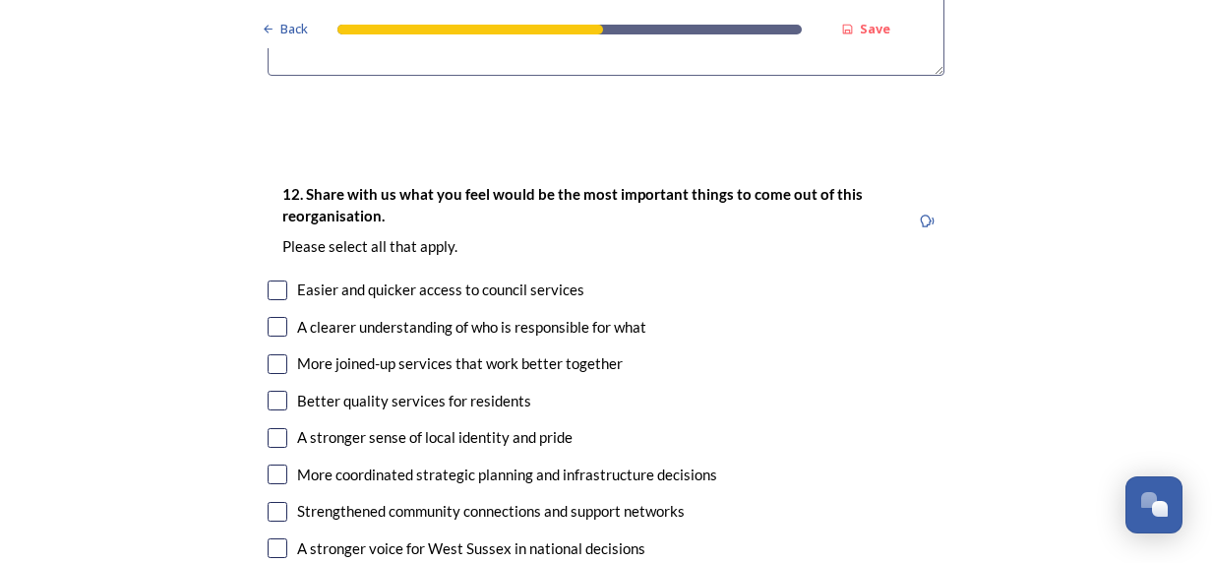
type textarea "Bringing Arun, Adur and [GEOGRAPHIC_DATA] together makes more sense as we are a…"
click at [271, 317] on input "checkbox" at bounding box center [278, 327] width 20 height 20
checkbox input "true"
click at [272, 354] on input "checkbox" at bounding box center [278, 364] width 20 height 20
checkbox input "true"
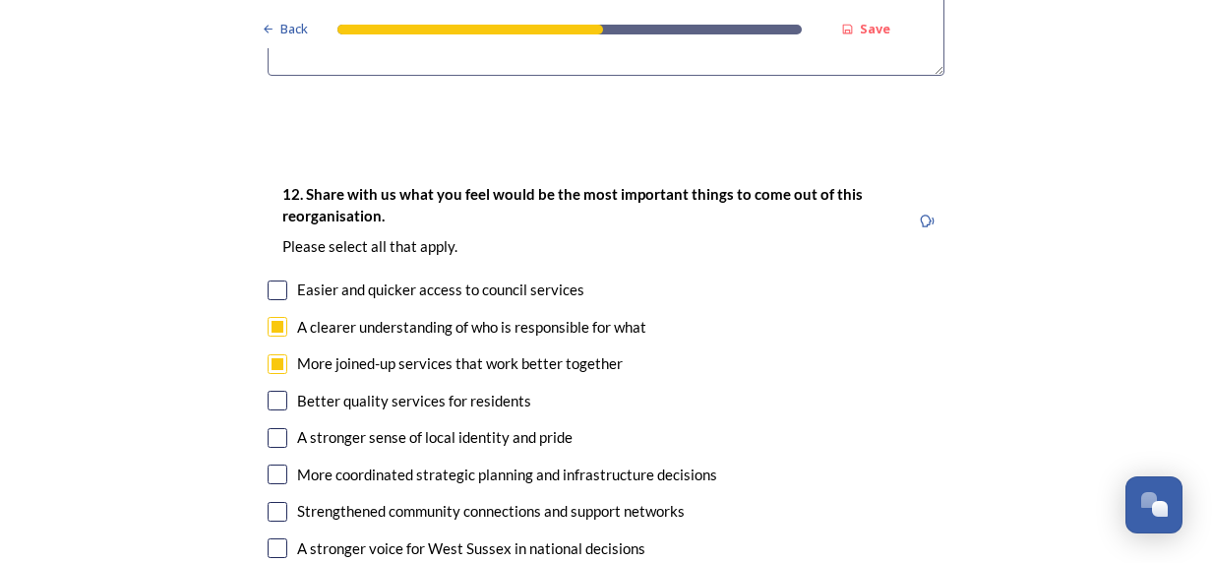
click at [274, 464] on input "checkbox" at bounding box center [278, 474] width 20 height 20
checkbox input "true"
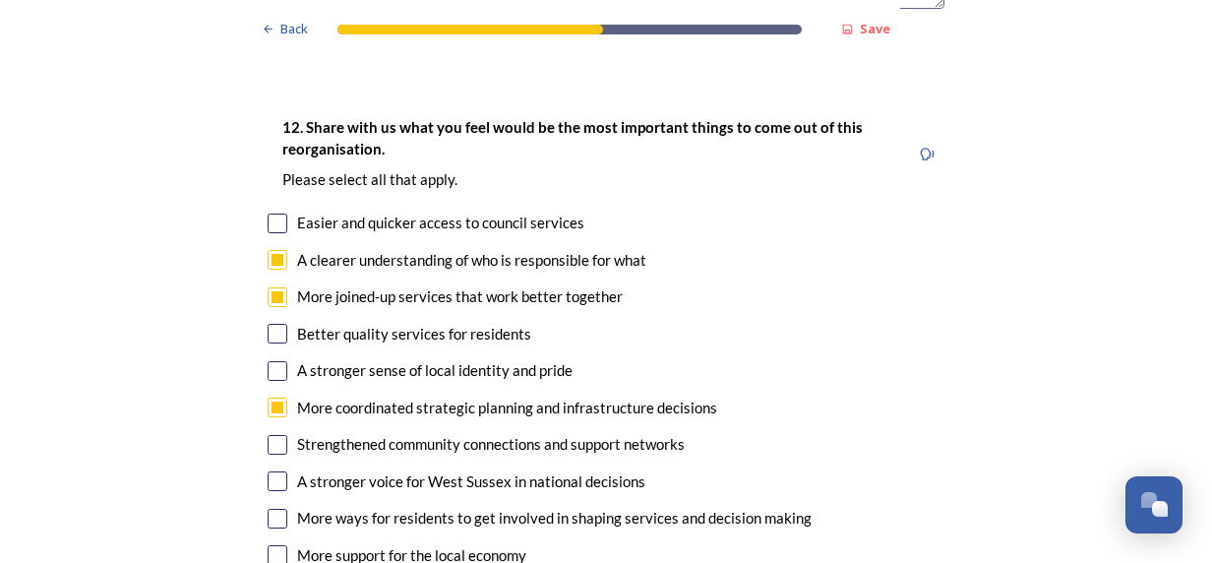
scroll to position [3639, 0]
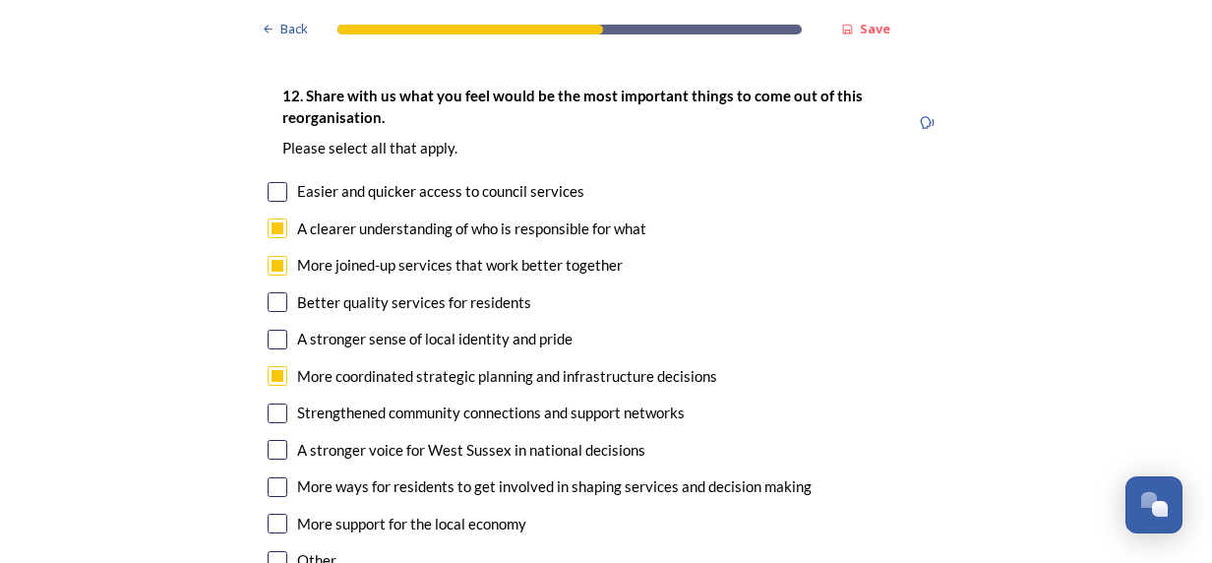
click at [270, 403] on input "checkbox" at bounding box center [278, 413] width 20 height 20
checkbox input "true"
click at [269, 440] on input "checkbox" at bounding box center [278, 450] width 20 height 20
checkbox input "true"
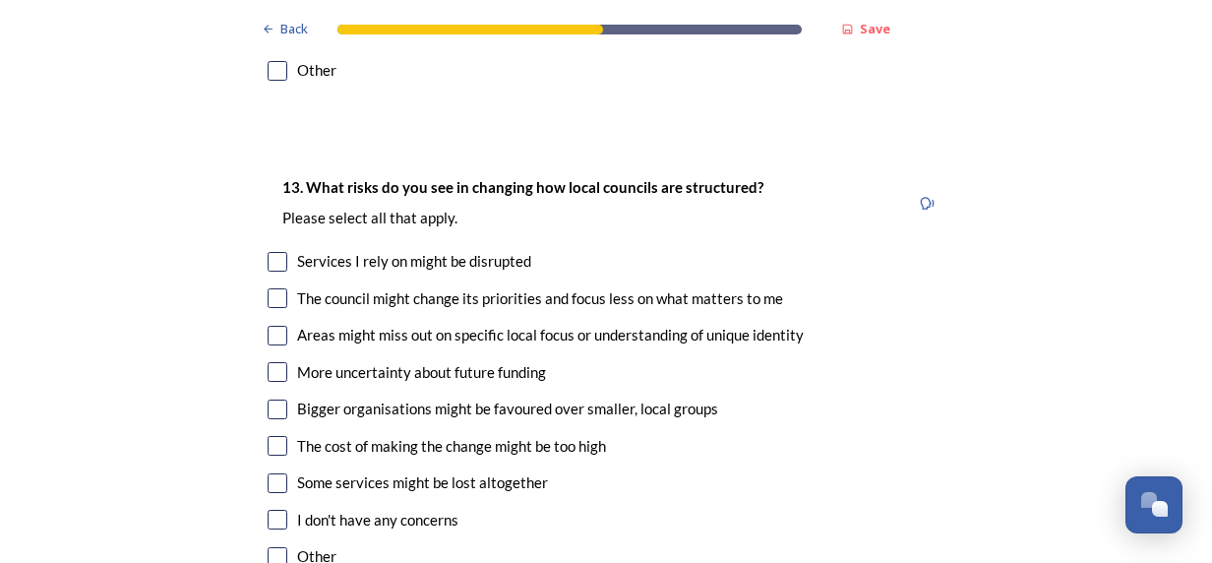
scroll to position [4131, 0]
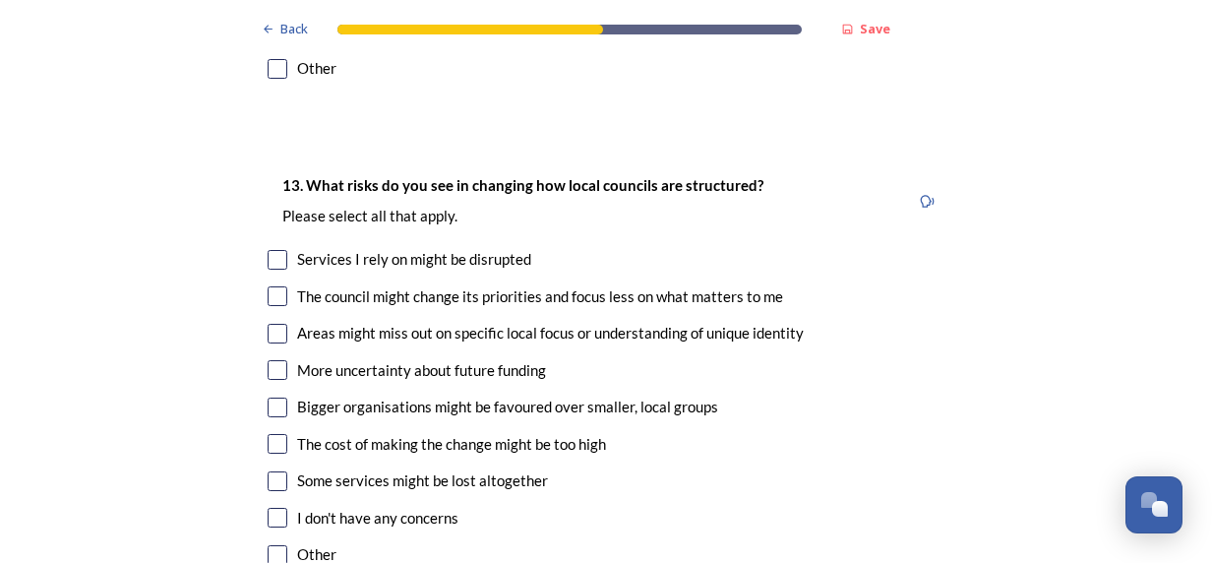
click at [268, 286] on input "checkbox" at bounding box center [278, 296] width 20 height 20
checkbox input "true"
click at [270, 324] on input "checkbox" at bounding box center [278, 334] width 20 height 20
checkbox input "true"
click at [270, 434] on input "checkbox" at bounding box center [278, 444] width 20 height 20
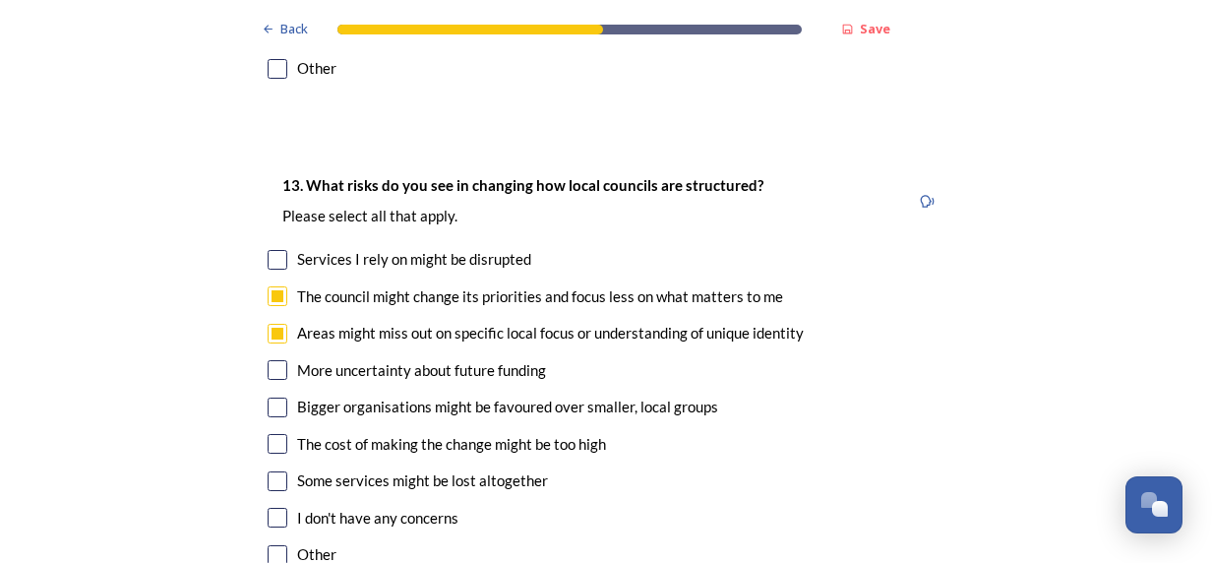
checkbox input "true"
click at [271, 471] on input "checkbox" at bounding box center [278, 481] width 20 height 20
checkbox input "true"
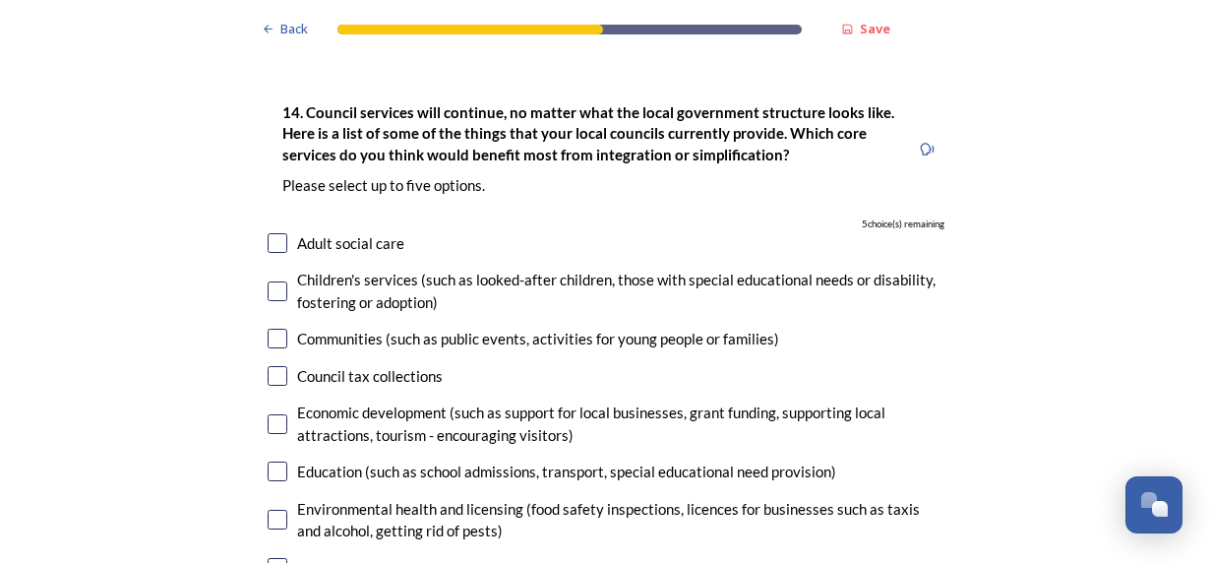
scroll to position [4721, 0]
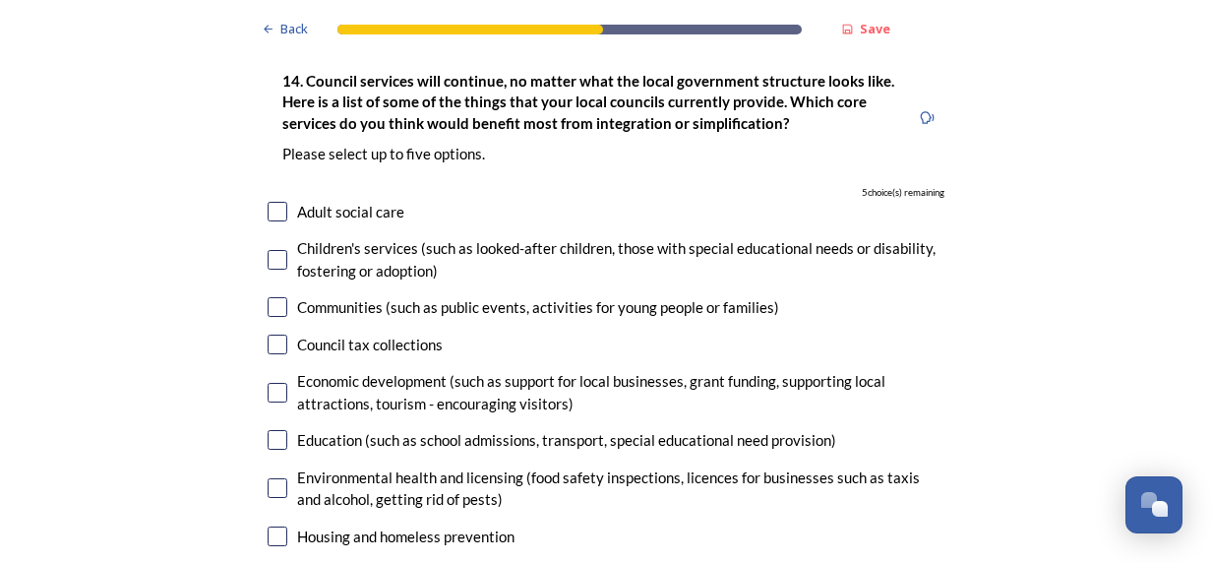
click at [269, 383] on input "checkbox" at bounding box center [278, 393] width 20 height 20
checkbox input "true"
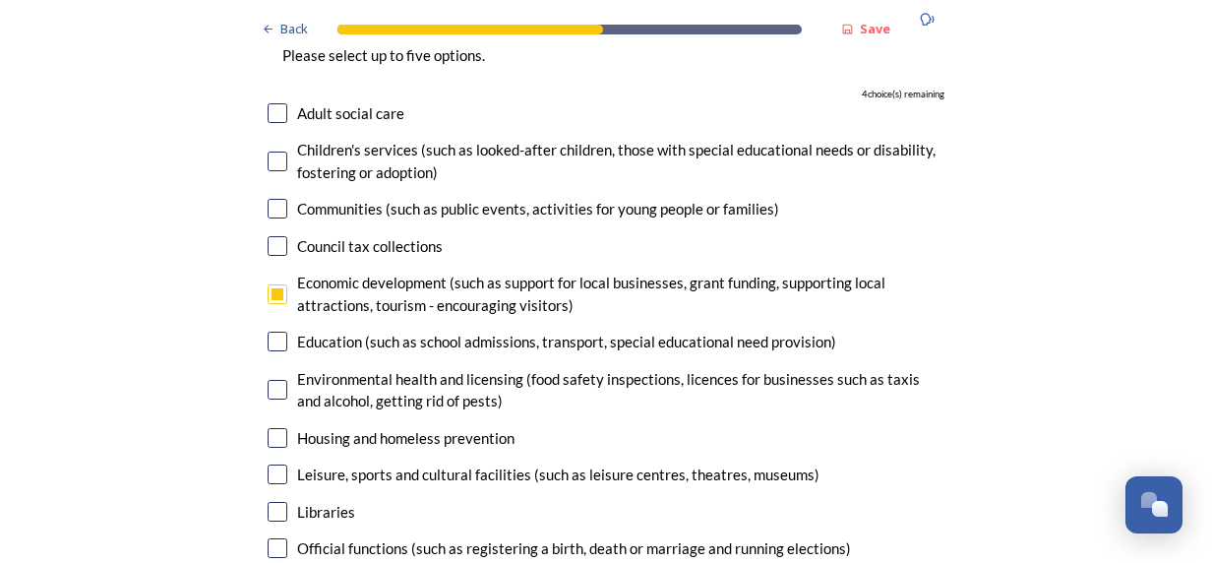
click at [269, 428] on input "checkbox" at bounding box center [278, 438] width 20 height 20
checkbox input "true"
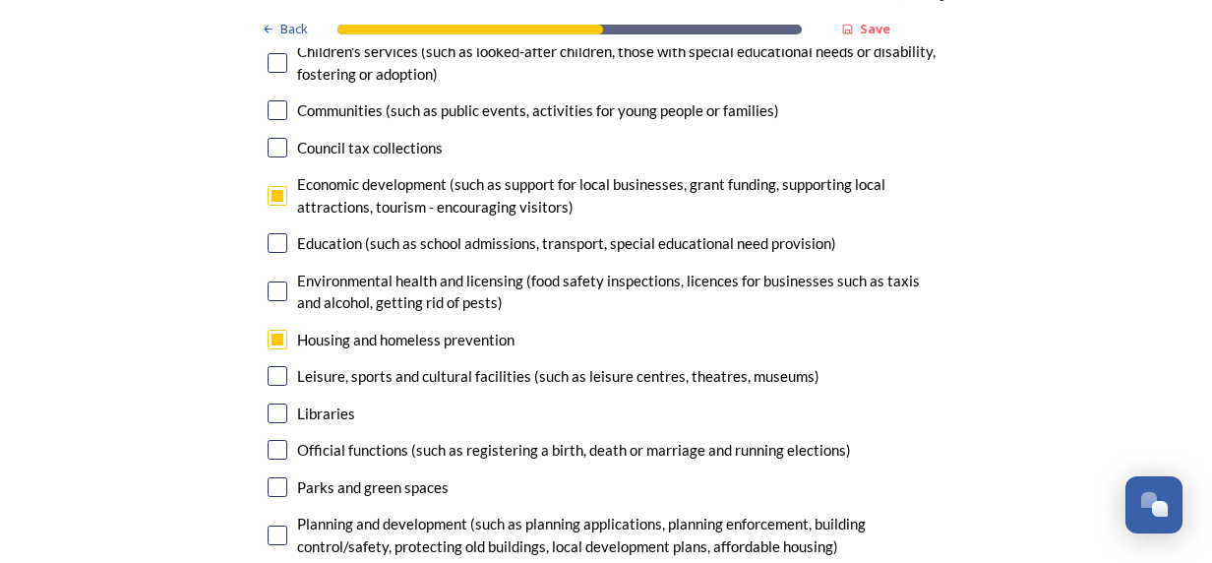
scroll to position [5016, 0]
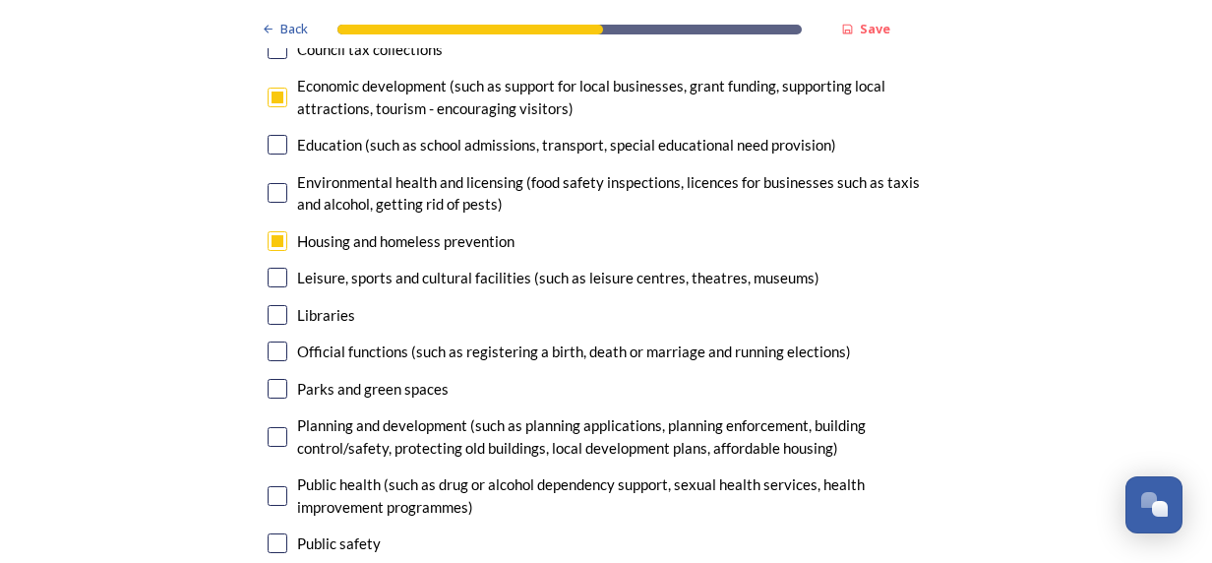
click at [271, 427] on input "checkbox" at bounding box center [278, 437] width 20 height 20
checkbox input "true"
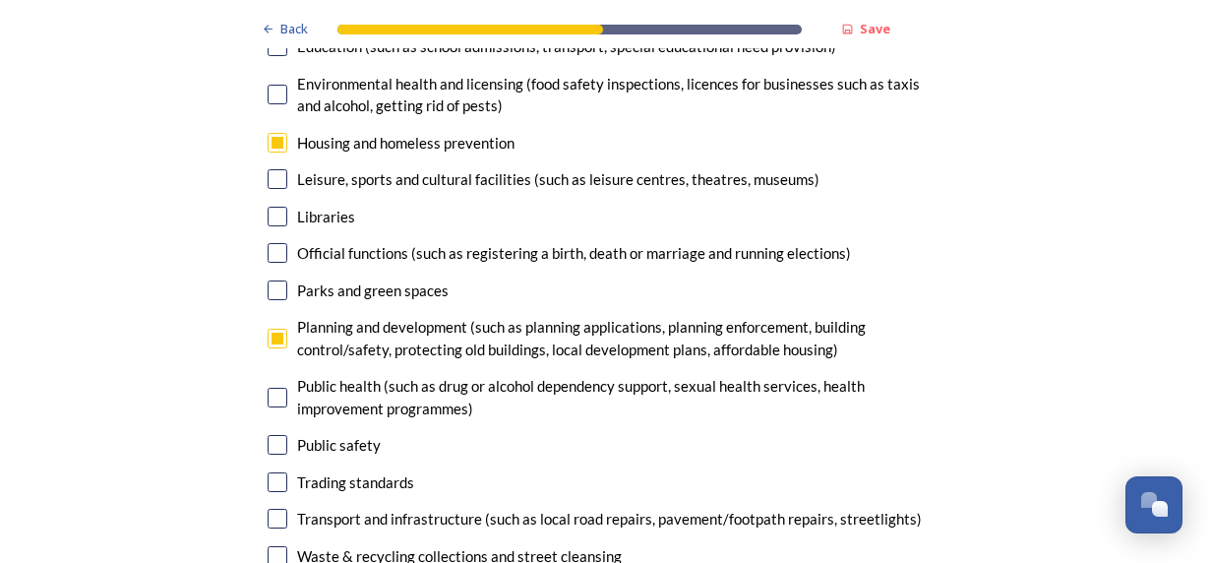
click at [268, 508] on input "checkbox" at bounding box center [278, 518] width 20 height 20
checkbox input "true"
click at [269, 546] on input "checkbox" at bounding box center [278, 556] width 20 height 20
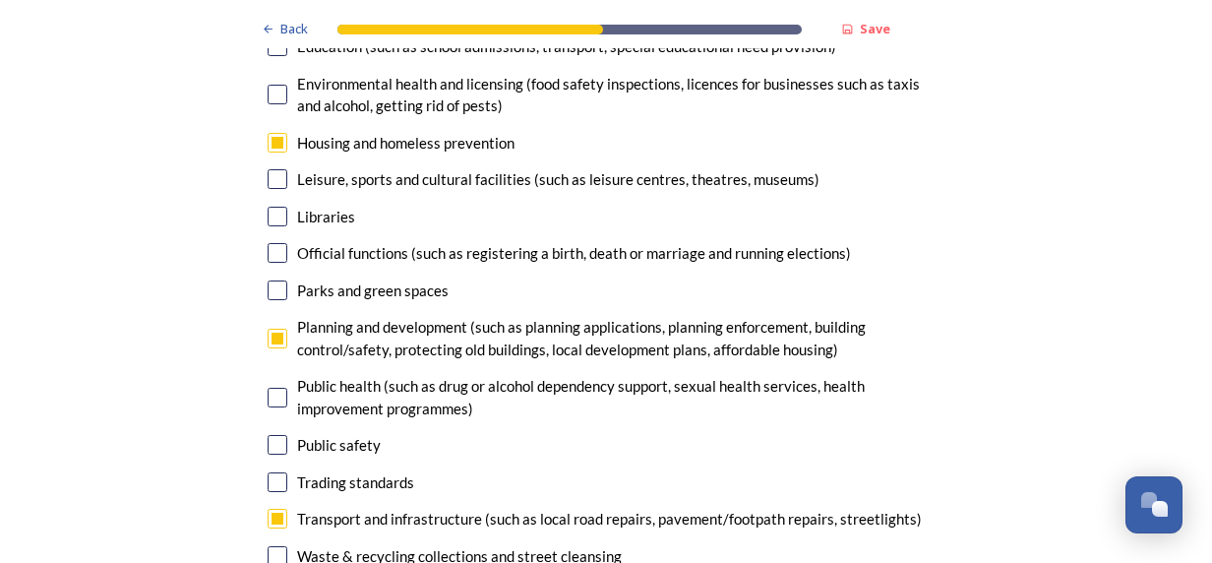
checkbox input "false"
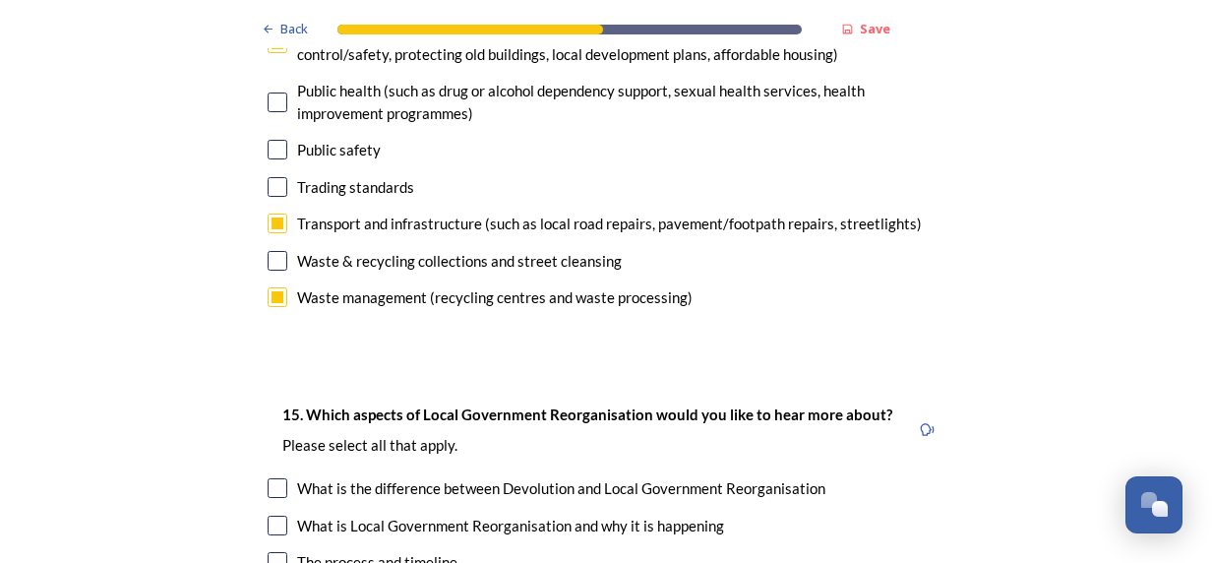
scroll to position [5508, 0]
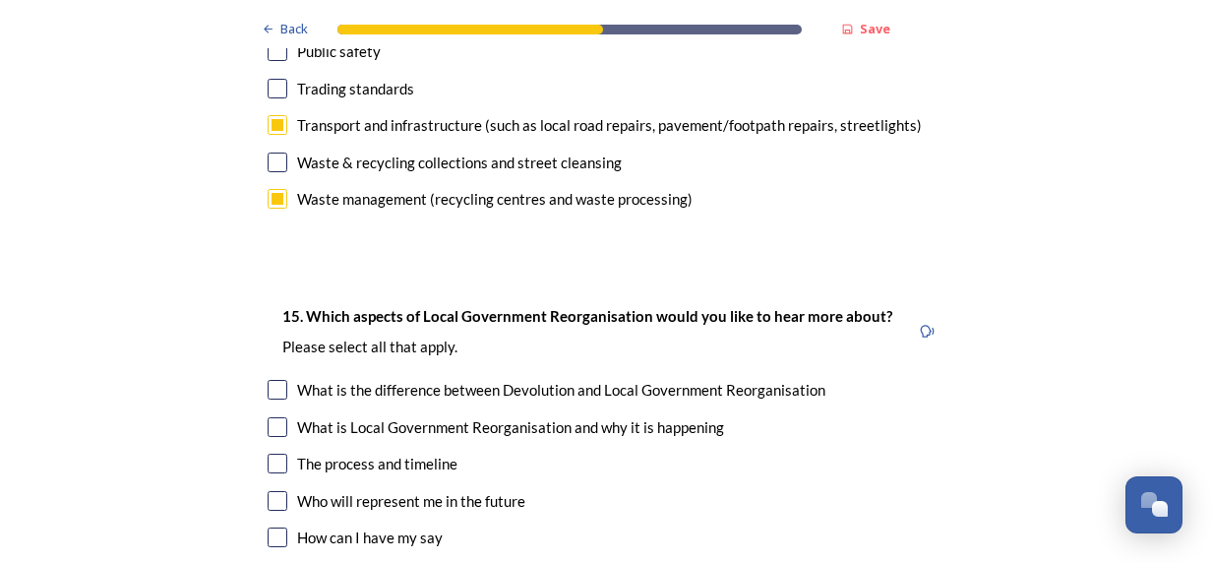
click at [269, 380] on input "checkbox" at bounding box center [278, 390] width 20 height 20
checkbox input "true"
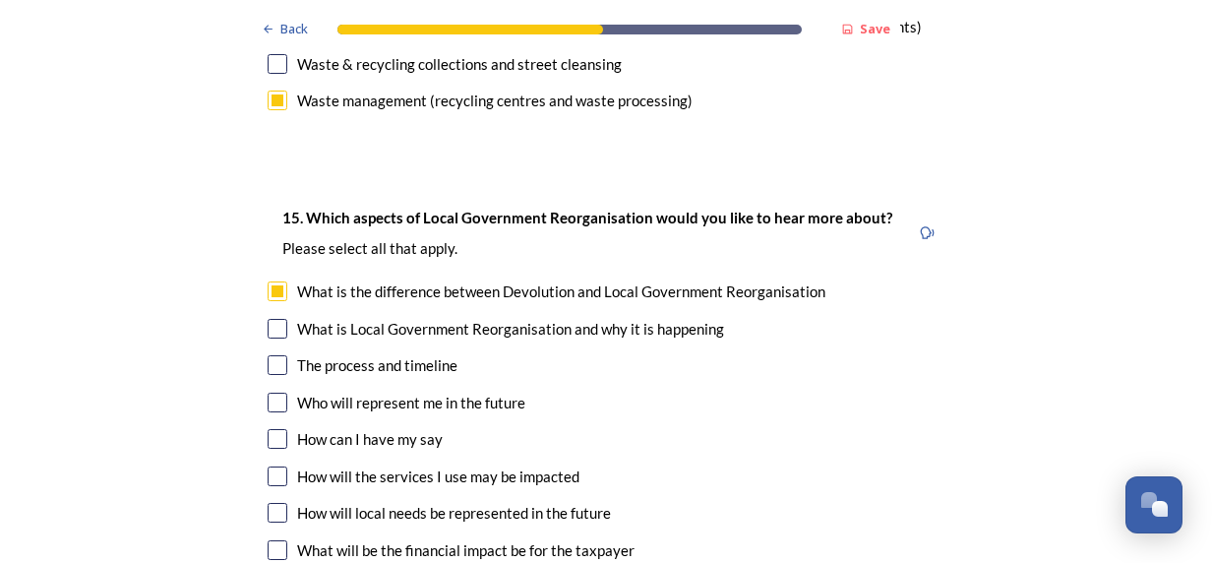
click at [268, 392] on input "checkbox" at bounding box center [278, 402] width 20 height 20
checkbox input "true"
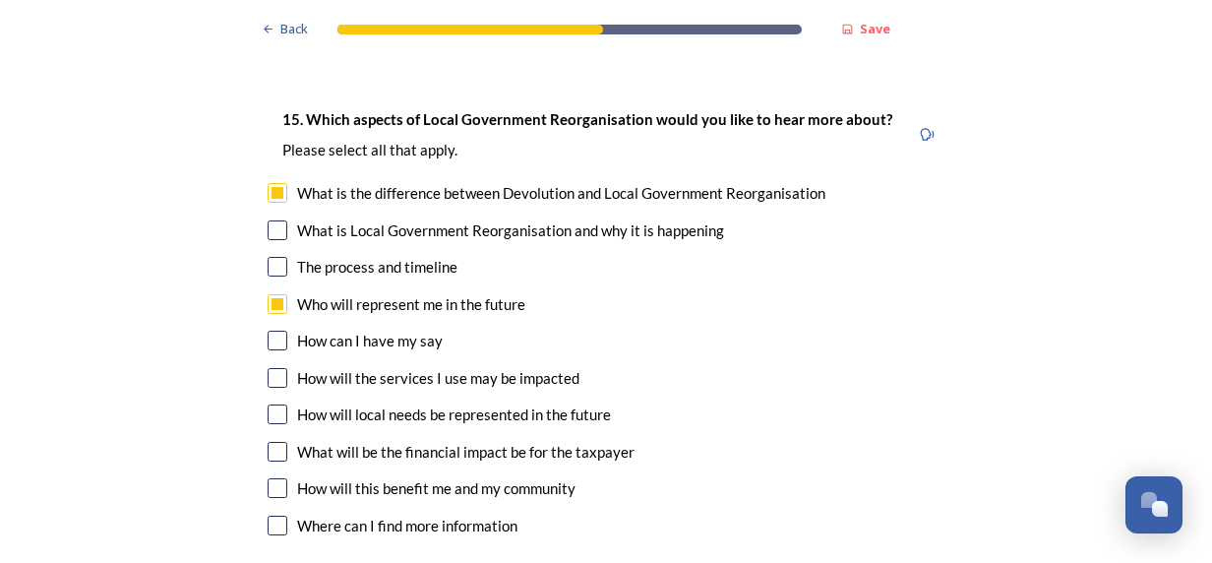
click at [268, 442] on input "checkbox" at bounding box center [278, 452] width 20 height 20
checkbox input "true"
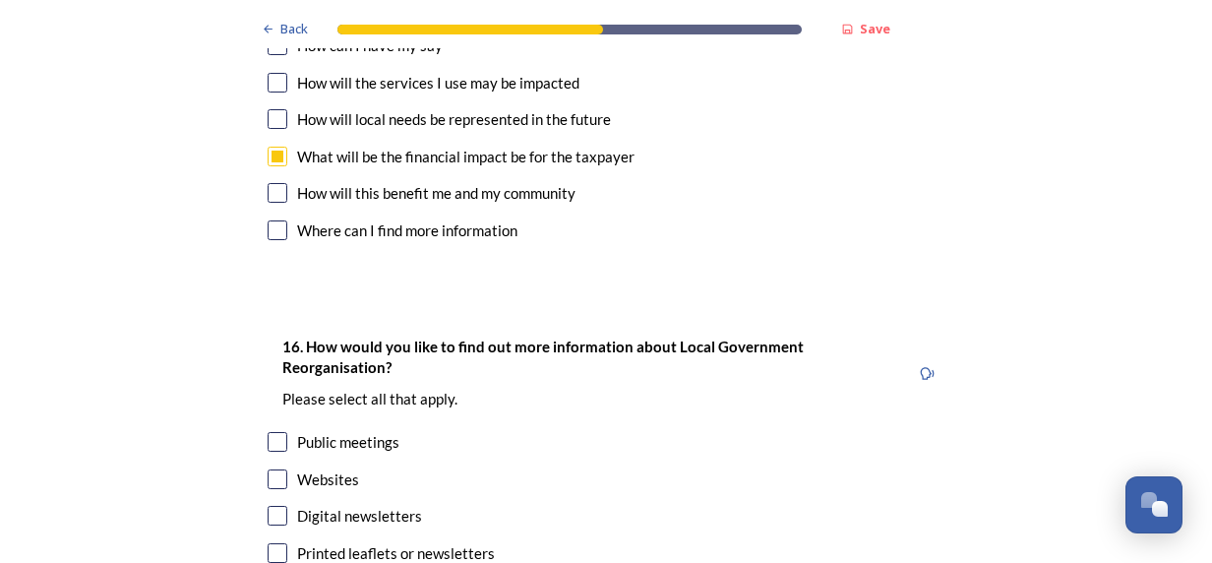
scroll to position [6098, 0]
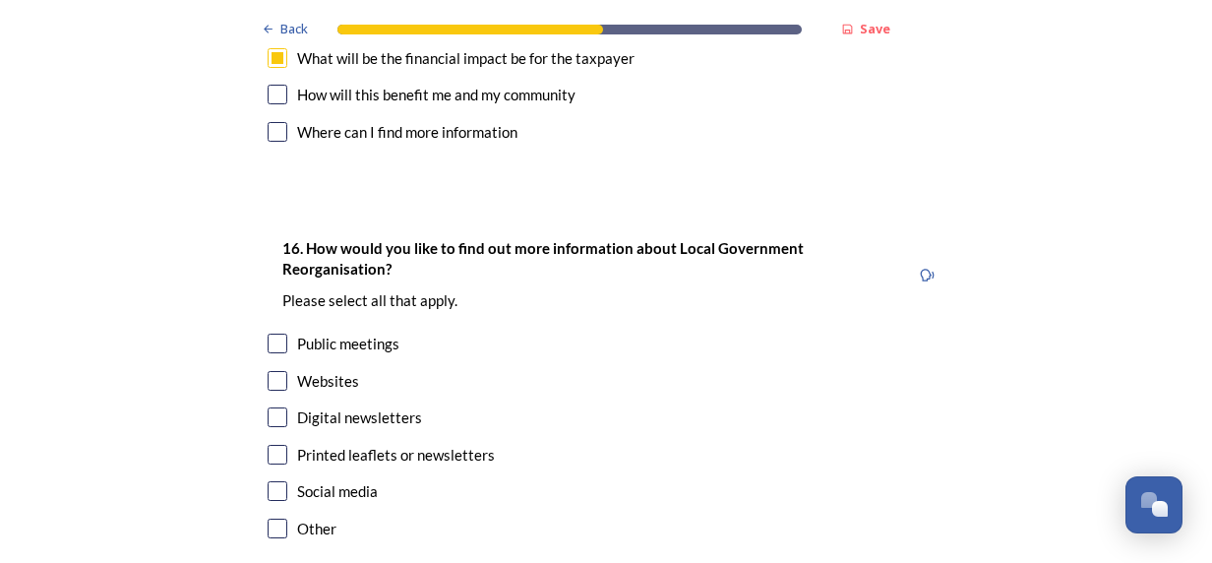
click at [269, 371] on input "checkbox" at bounding box center [278, 381] width 20 height 20
checkbox input "true"
click at [271, 481] on input "checkbox" at bounding box center [278, 491] width 20 height 20
checkbox input "true"
click at [273, 407] on input "checkbox" at bounding box center [278, 417] width 20 height 20
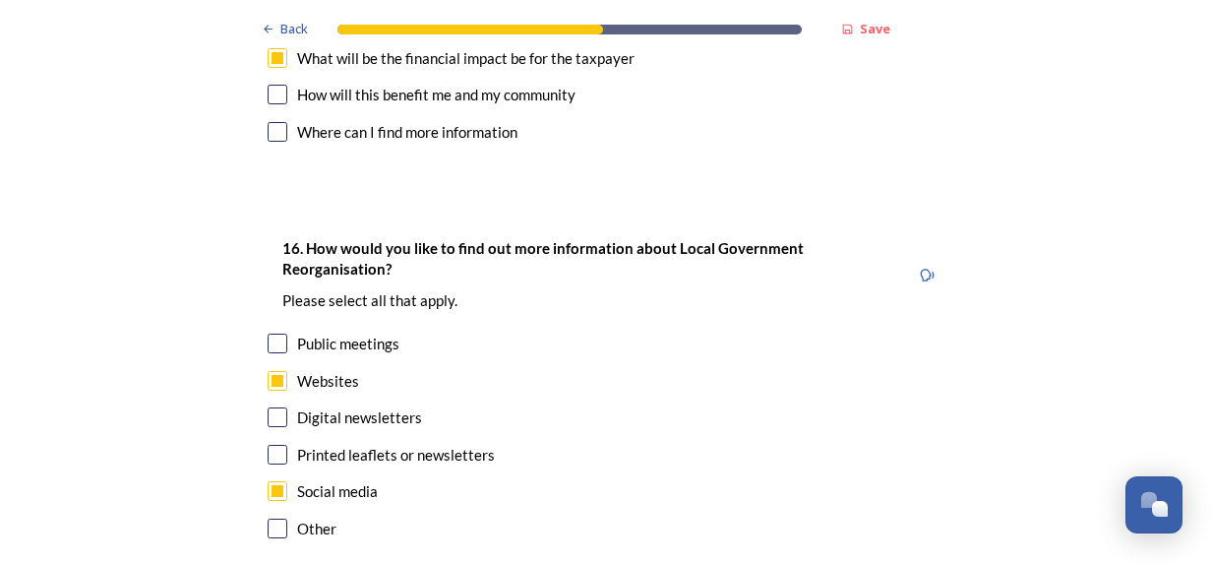
checkbox input "true"
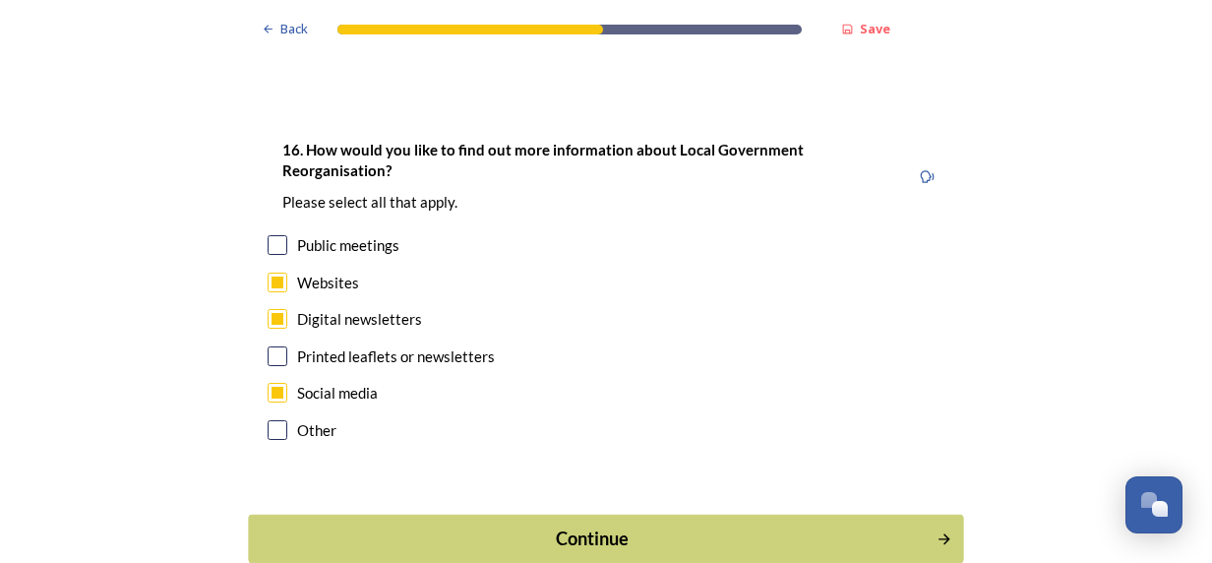
click at [602, 525] on div "Continue" at bounding box center [593, 538] width 666 height 27
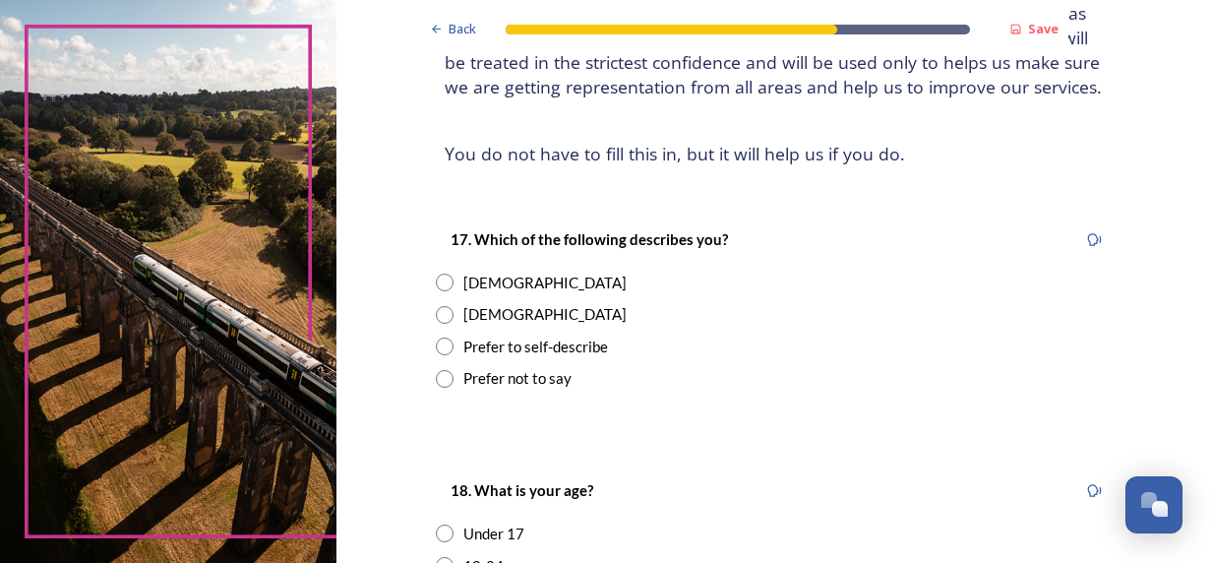
scroll to position [197, 0]
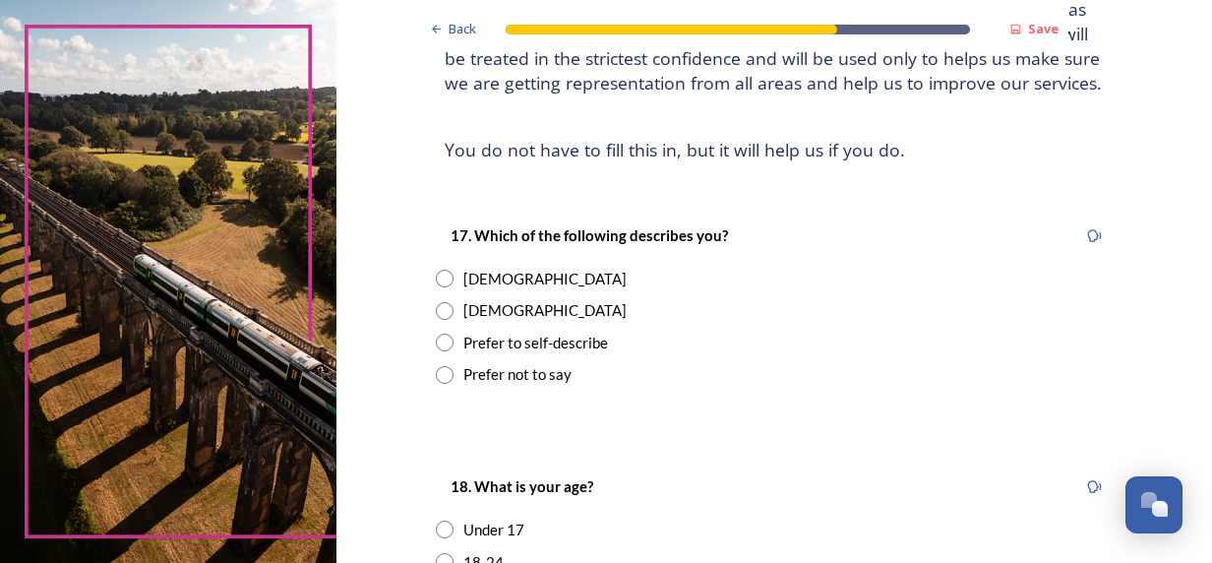
click at [439, 275] on input "radio" at bounding box center [445, 278] width 18 height 18
radio input "true"
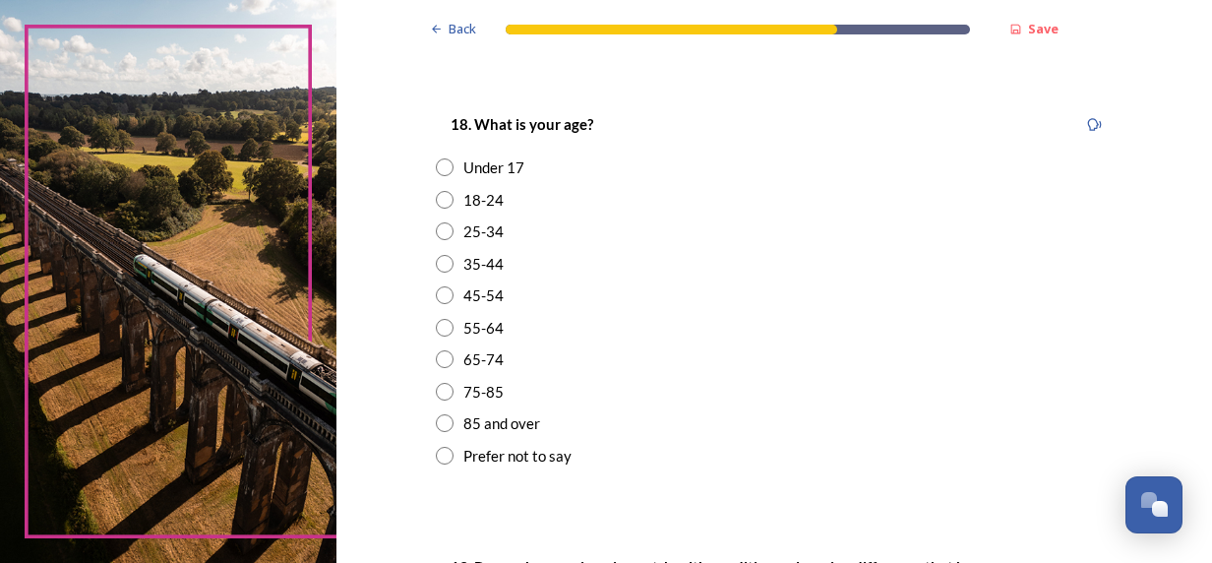
scroll to position [590, 0]
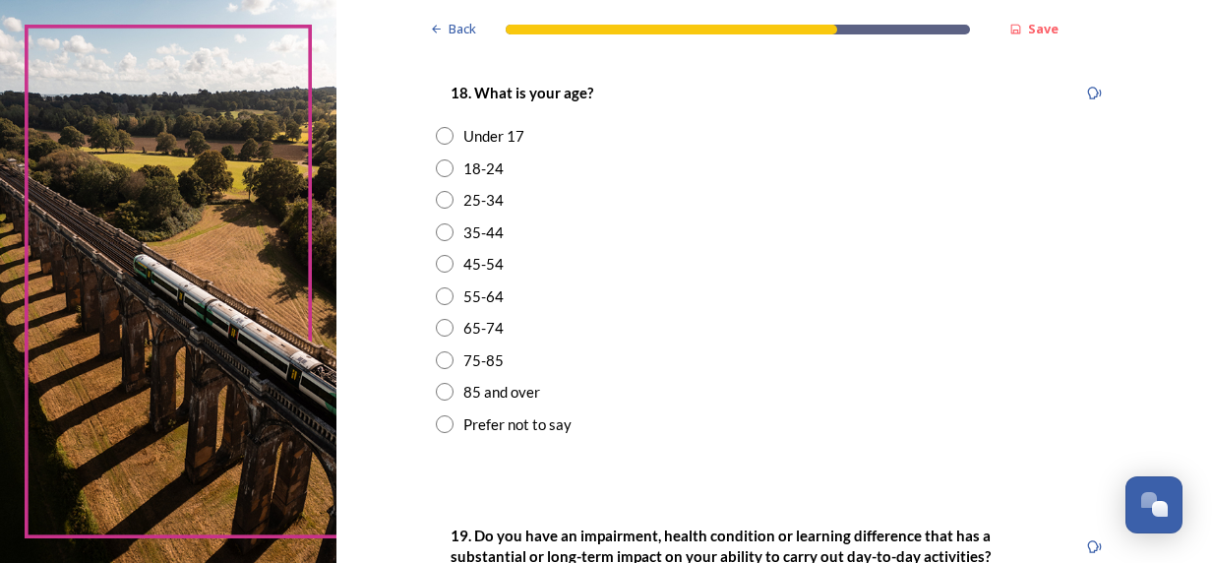
click at [439, 264] on input "radio" at bounding box center [445, 264] width 18 height 18
radio input "true"
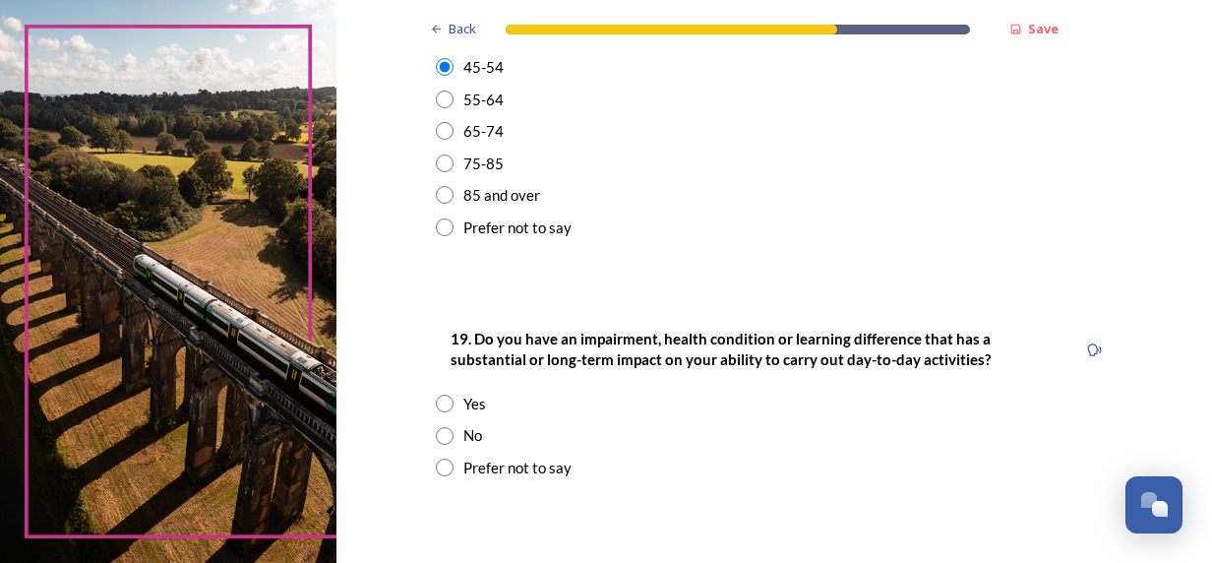
scroll to position [885, 0]
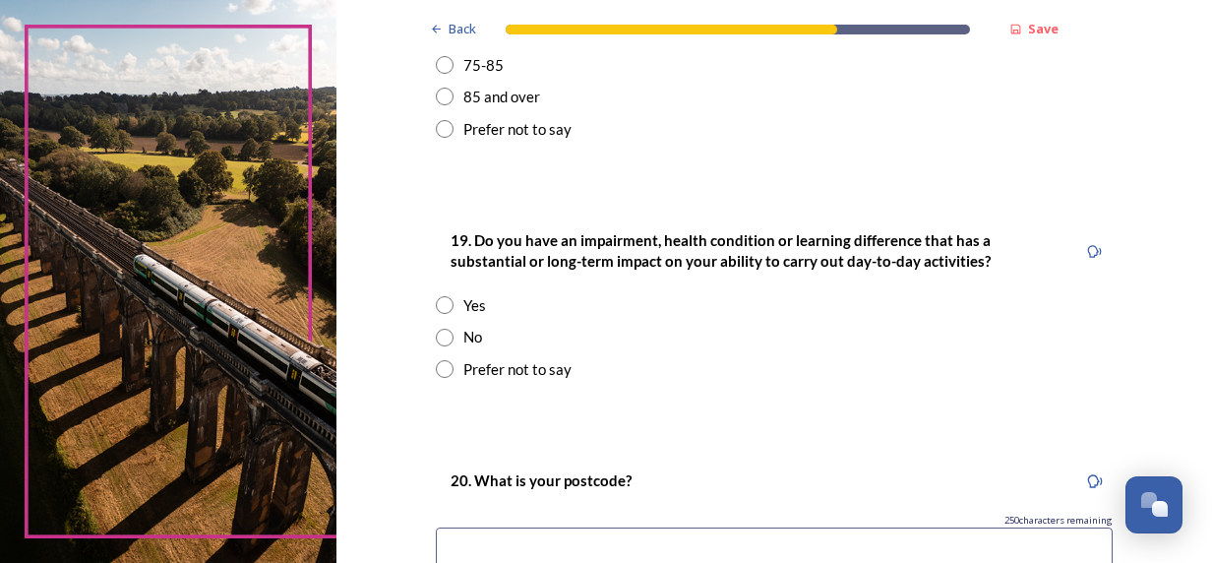
click at [436, 333] on input "radio" at bounding box center [445, 338] width 18 height 18
radio input "true"
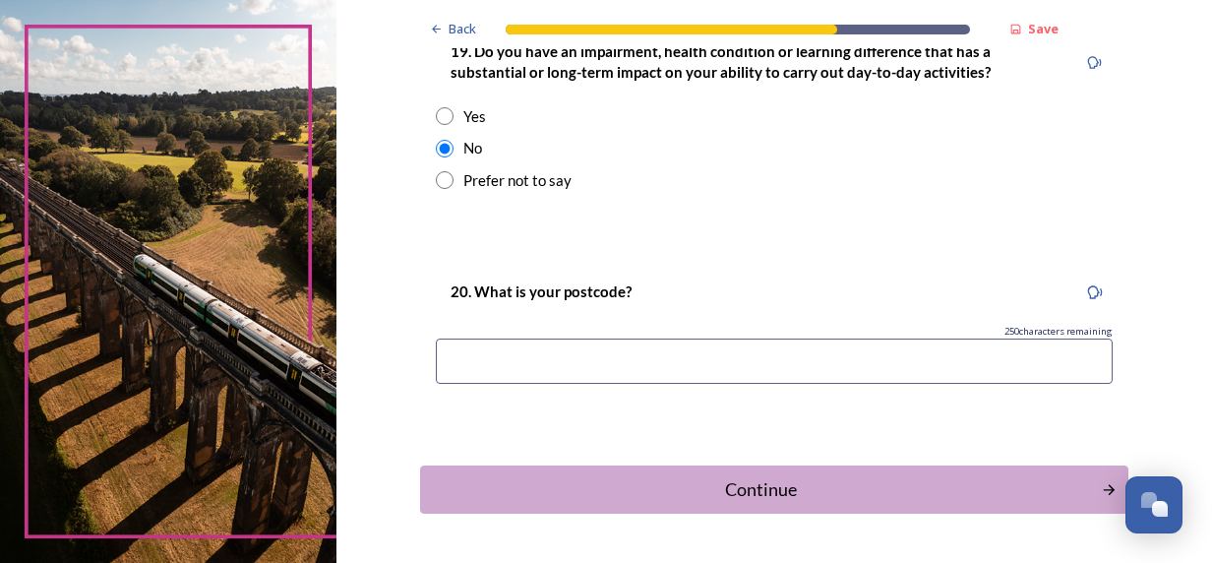
scroll to position [1082, 0]
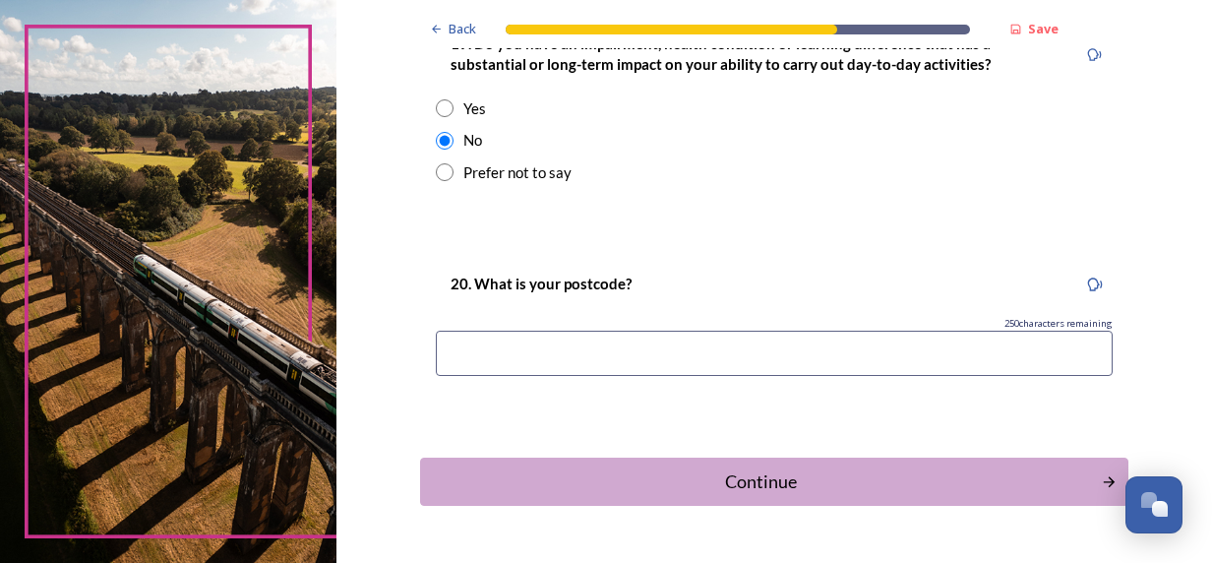
click at [460, 348] on input at bounding box center [774, 352] width 677 height 45
type input "p"
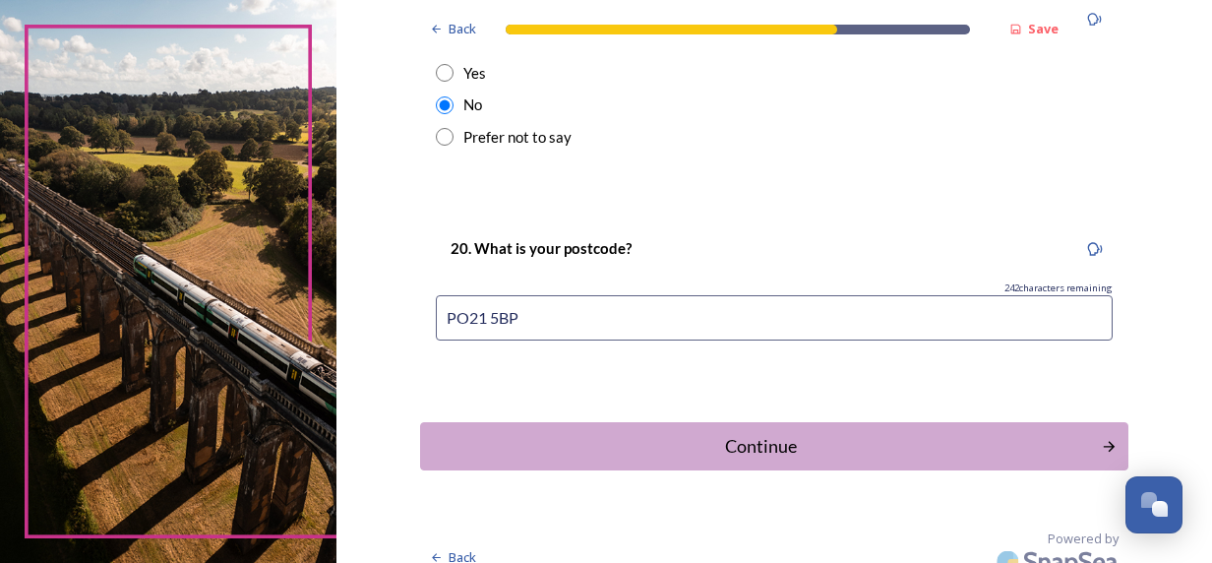
scroll to position [1137, 0]
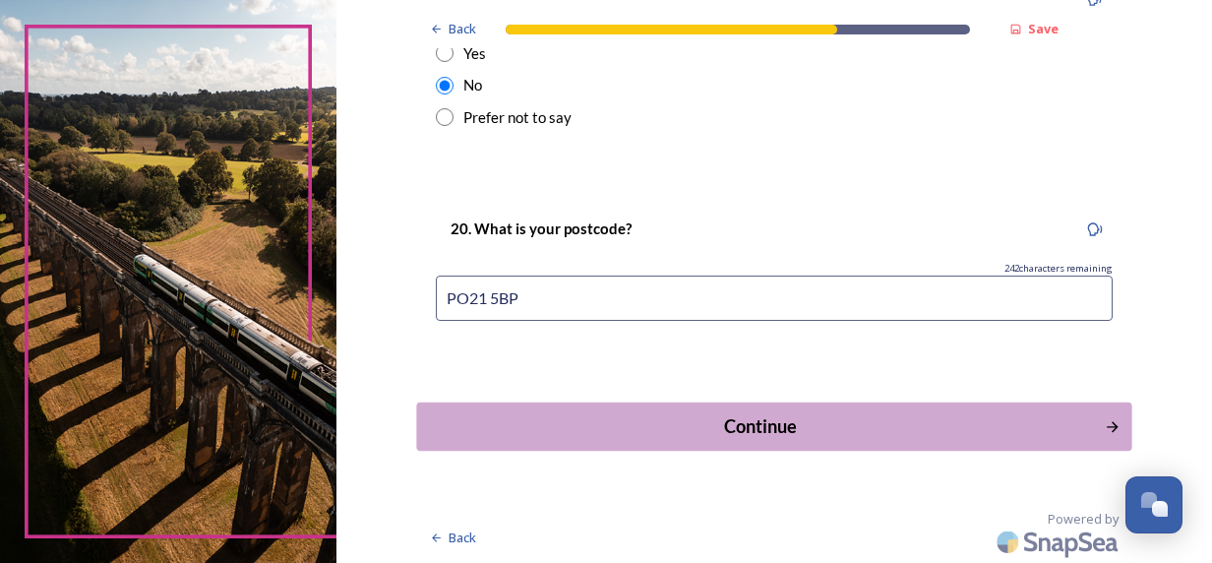
type input "PO21 5BP"
click at [711, 439] on button "Continue" at bounding box center [773, 426] width 715 height 48
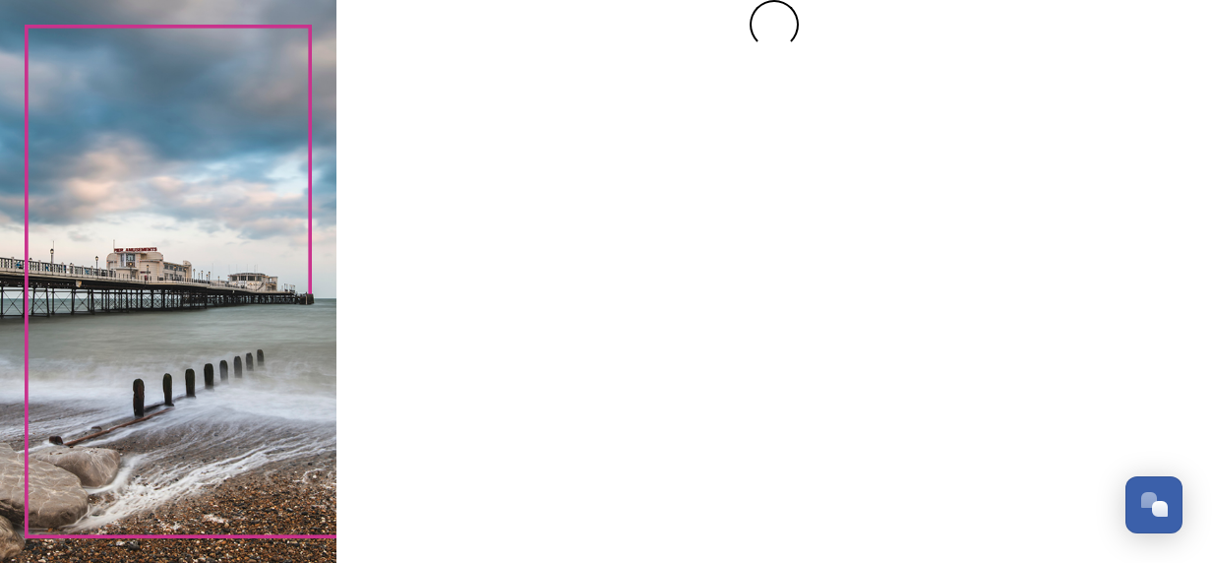
scroll to position [0, 0]
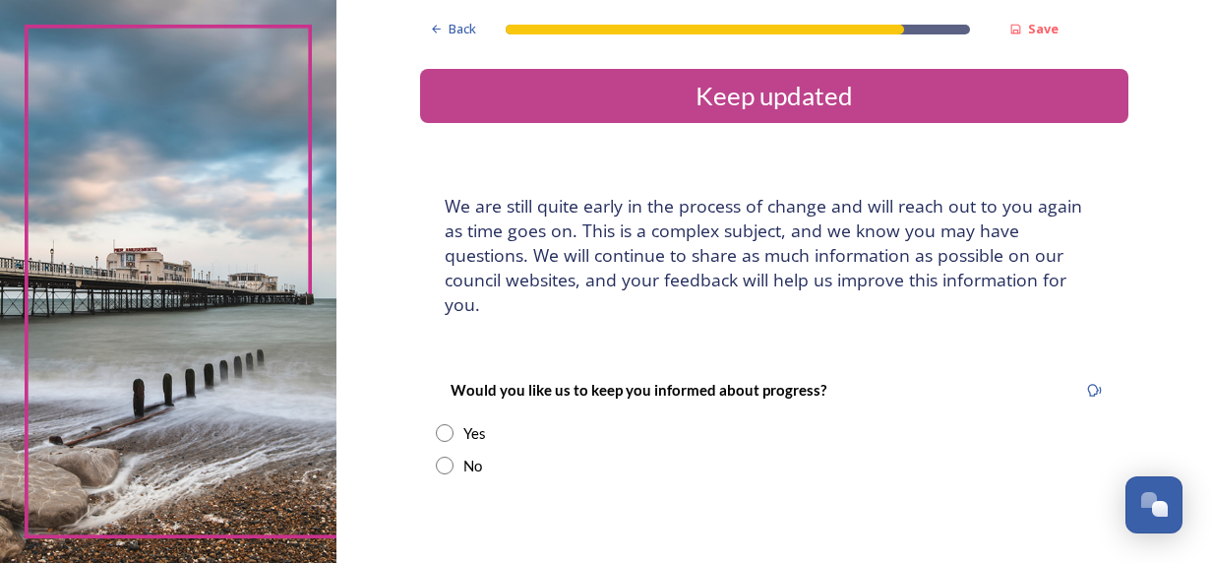
click at [439, 456] on input "radio" at bounding box center [445, 465] width 18 height 18
radio input "true"
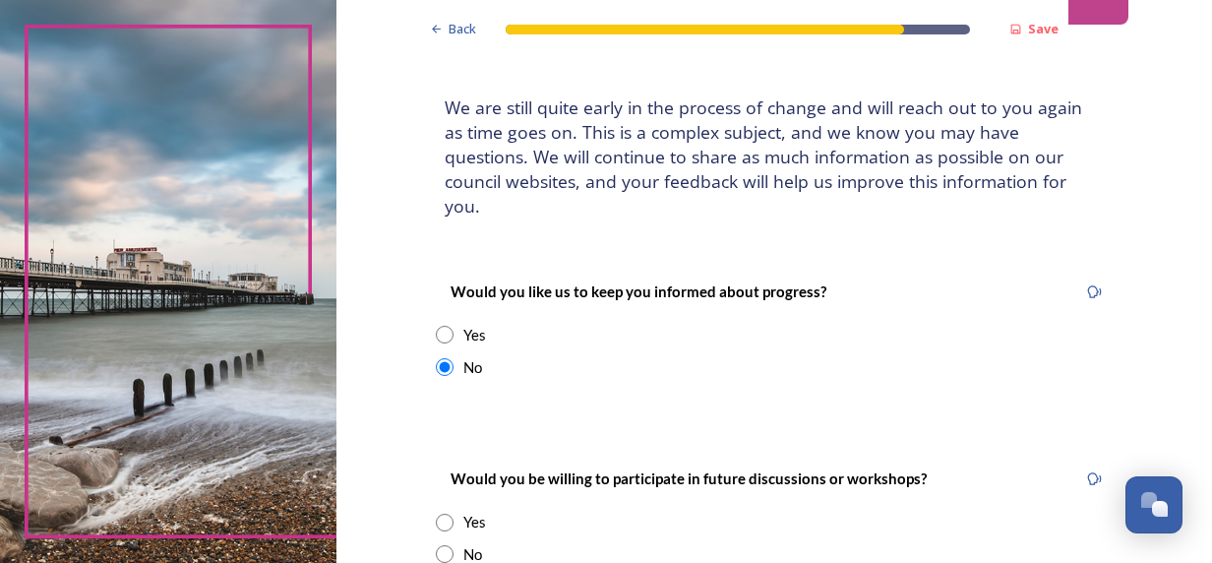
scroll to position [295, 0]
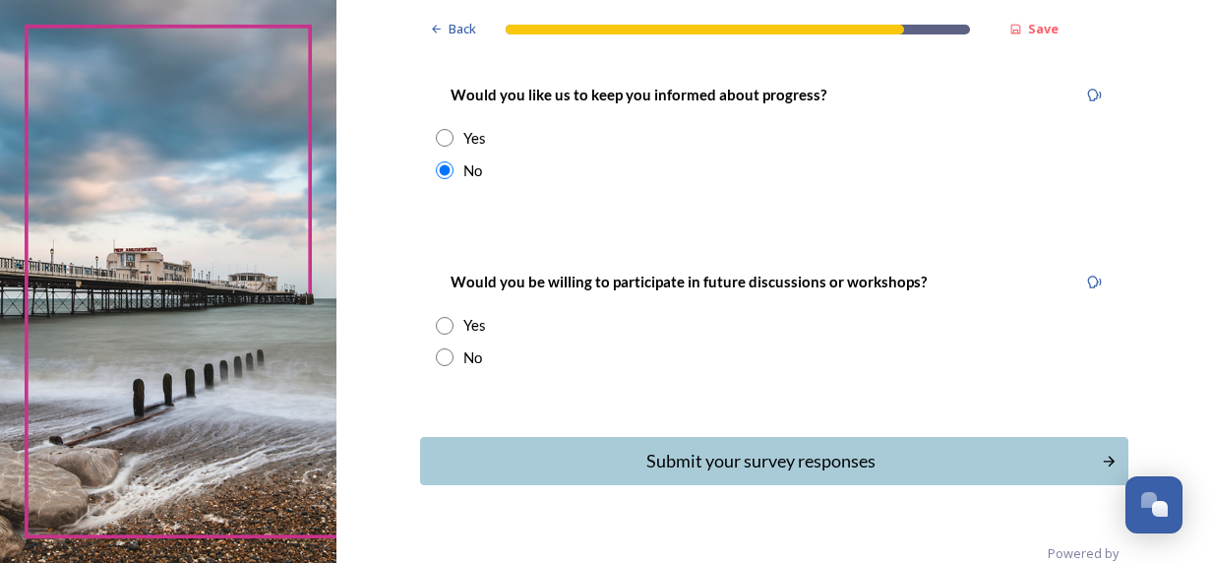
click at [436, 348] on input "radio" at bounding box center [445, 357] width 18 height 18
radio input "true"
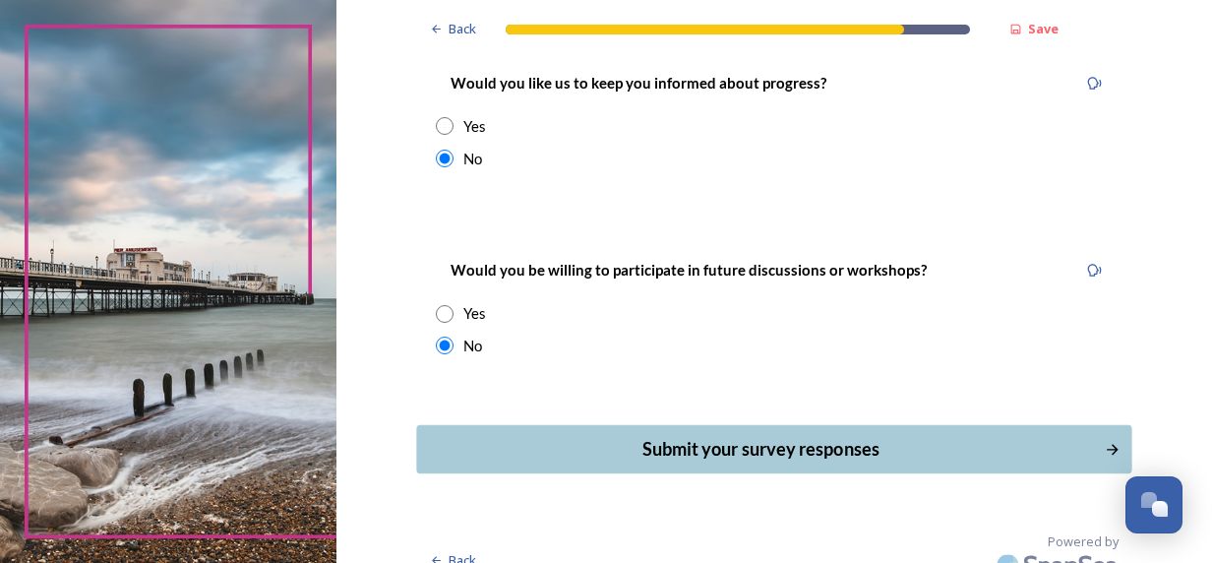
click at [780, 436] on div "Submit your survey responses" at bounding box center [760, 449] width 666 height 27
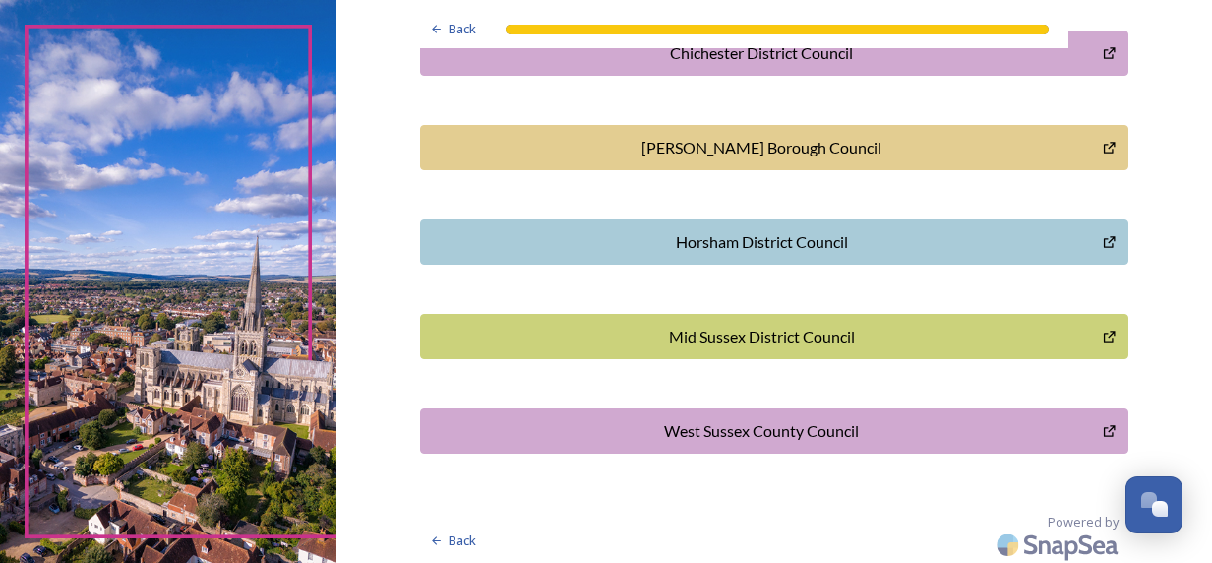
scroll to position [700, 0]
